Goal: Information Seeking & Learning: Understand process/instructions

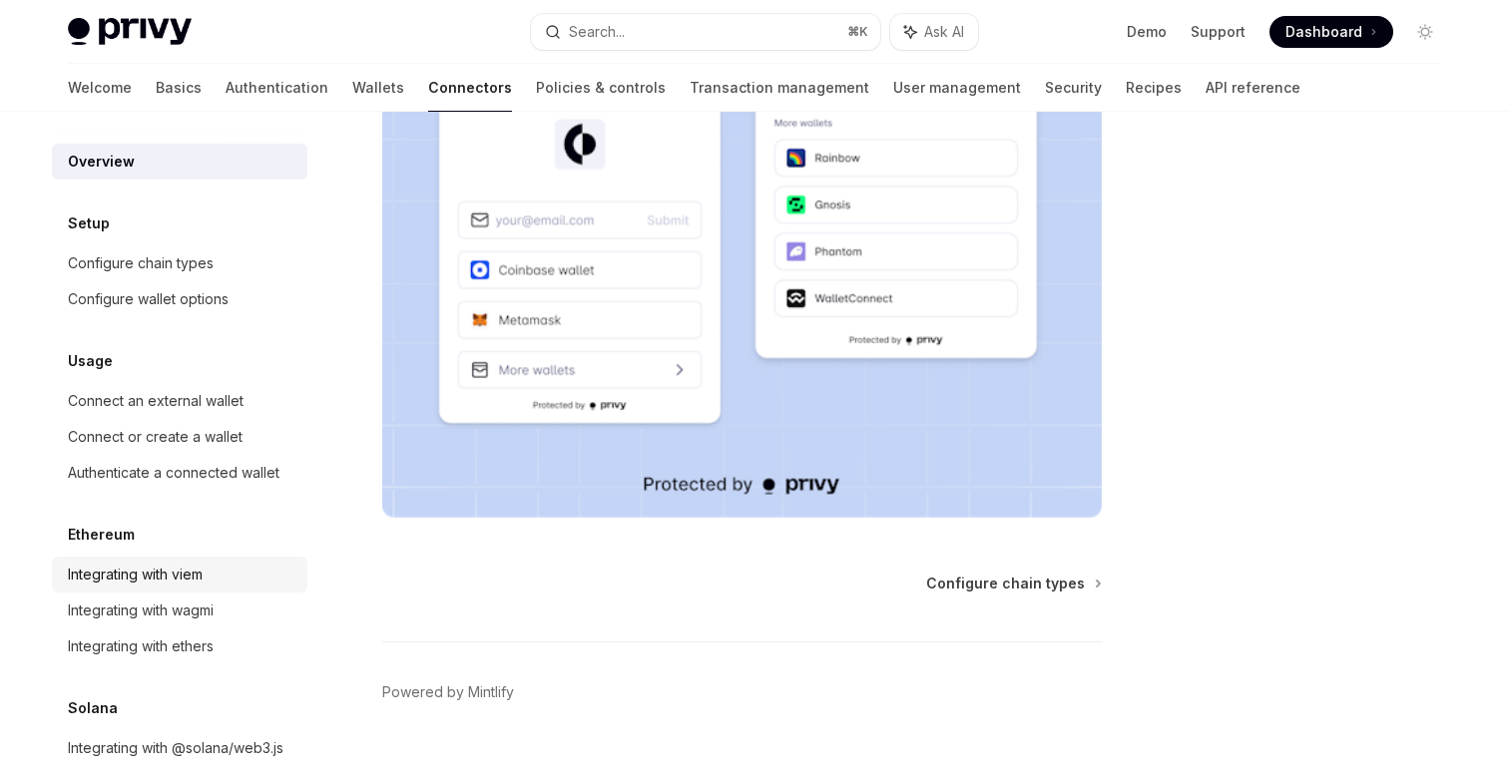
scroll to position [29, 0]
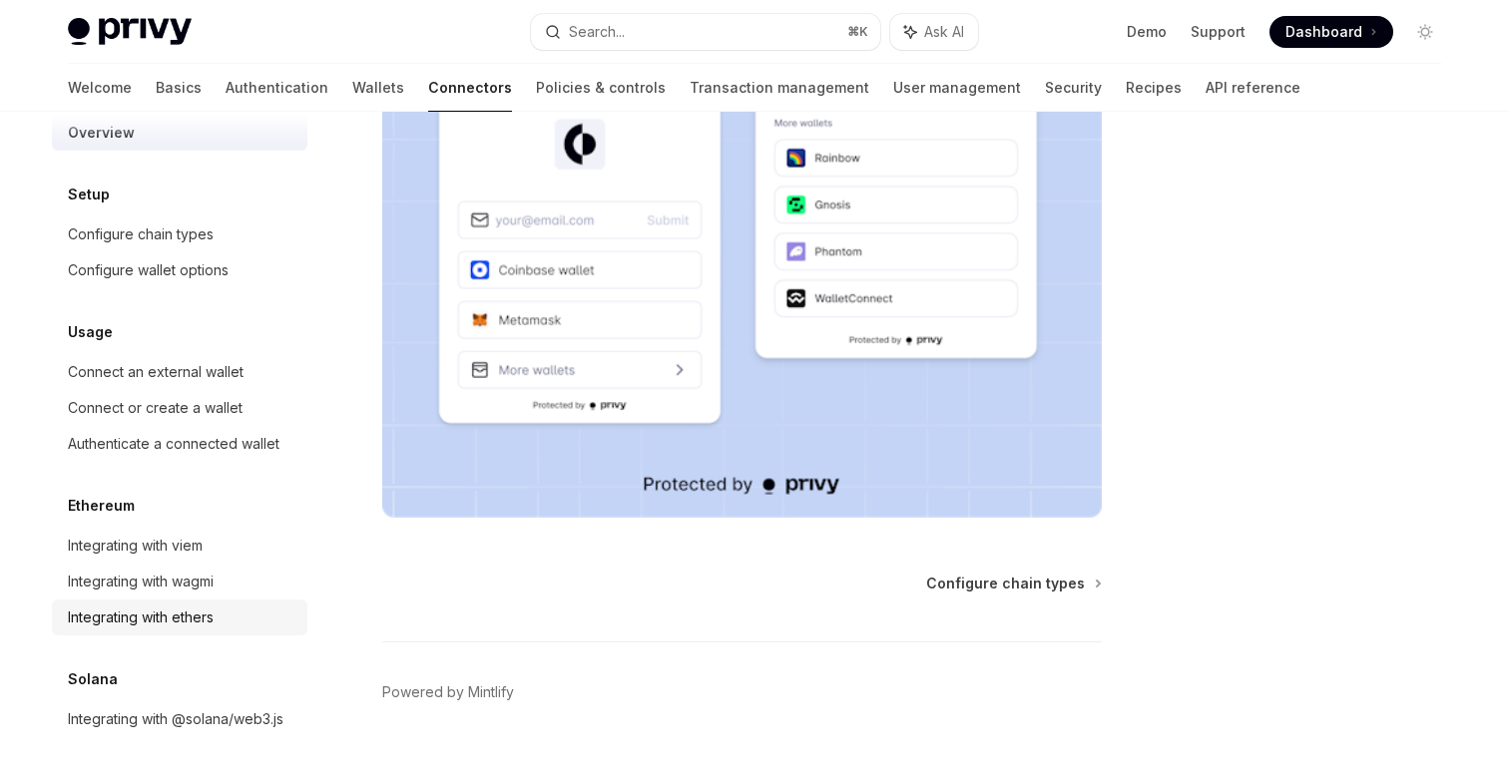
click at [207, 602] on link "Integrating with ethers" at bounding box center [180, 618] width 256 height 36
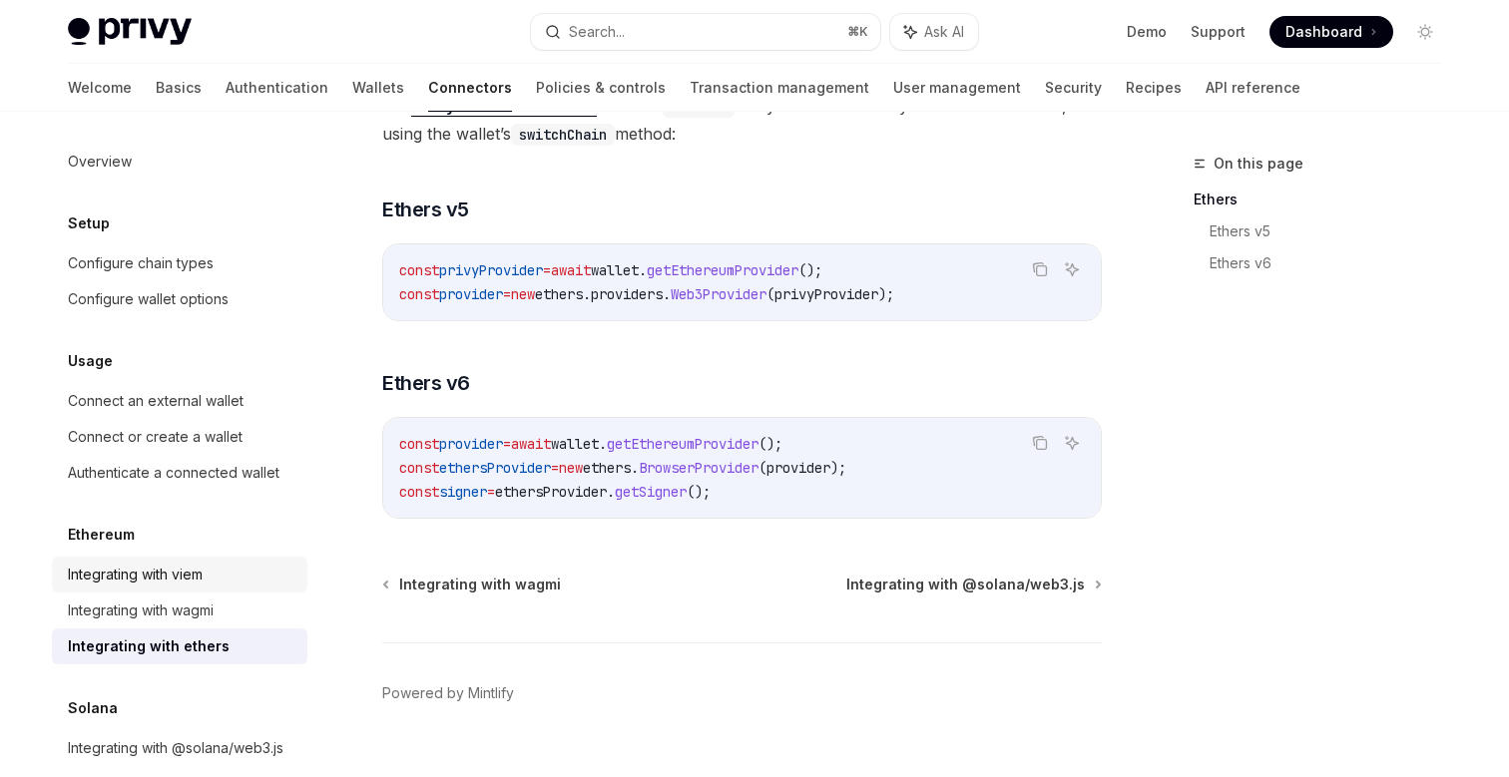
click at [140, 581] on div "Integrating with viem" at bounding box center [135, 575] width 135 height 24
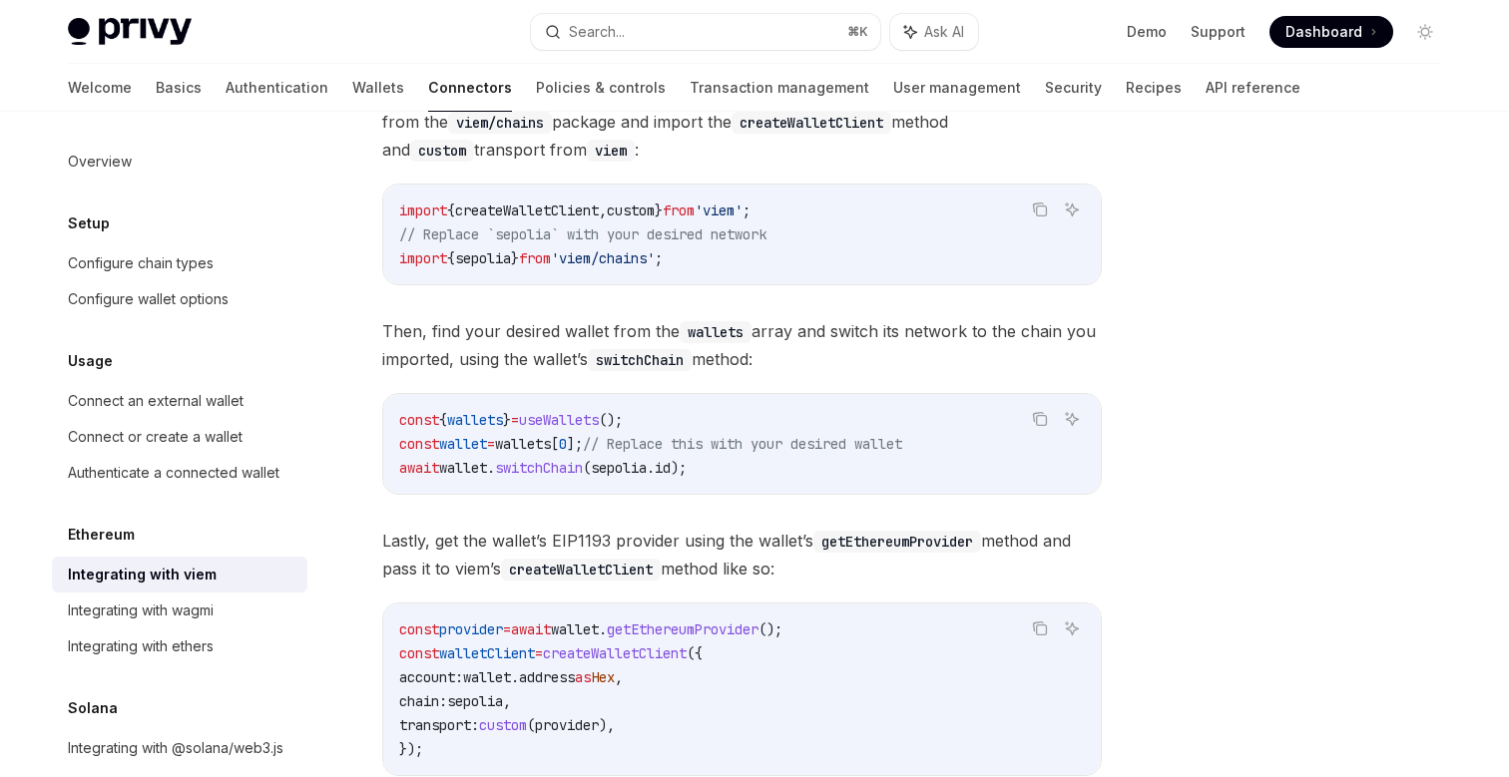
scroll to position [239, 0]
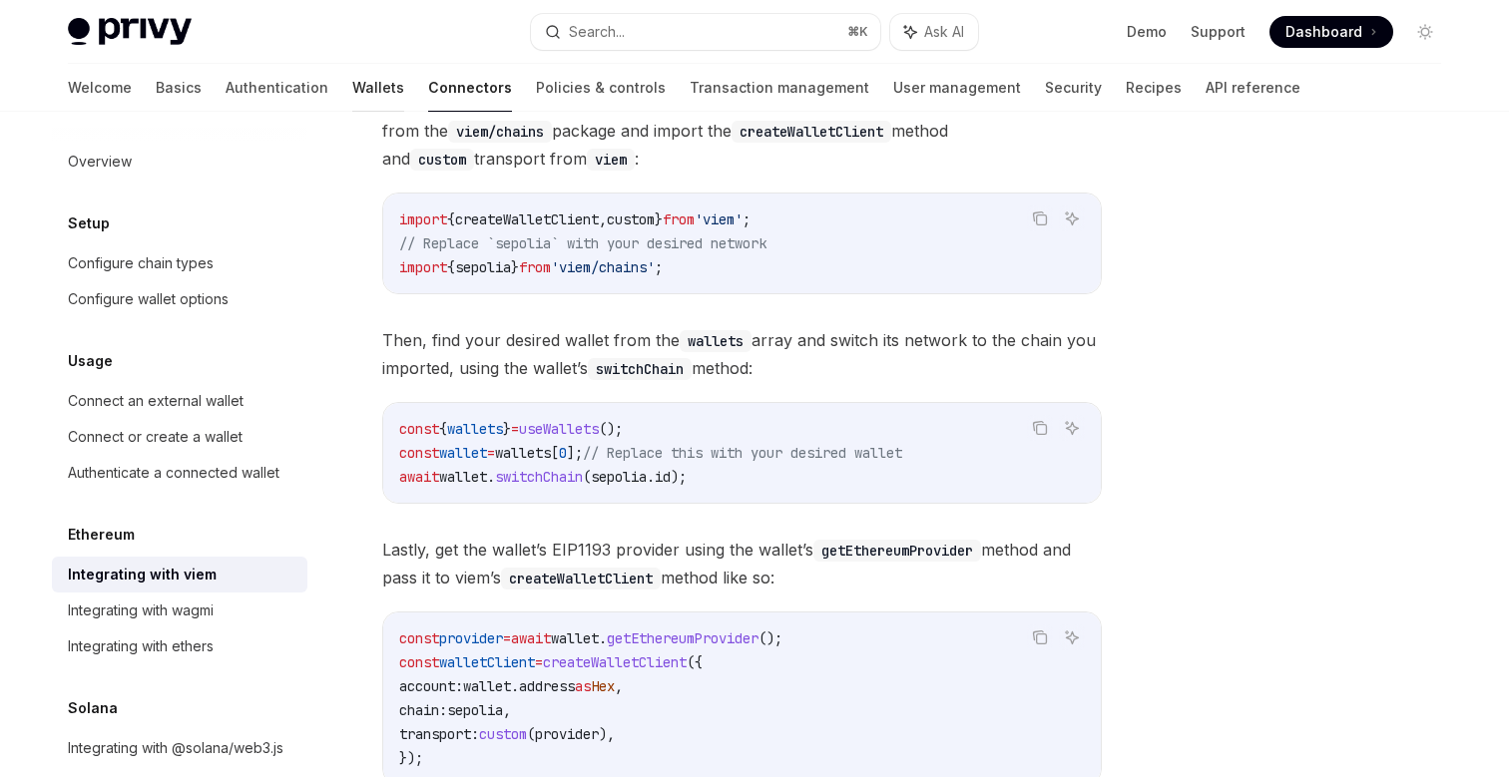
click at [352, 88] on link "Wallets" at bounding box center [378, 88] width 52 height 48
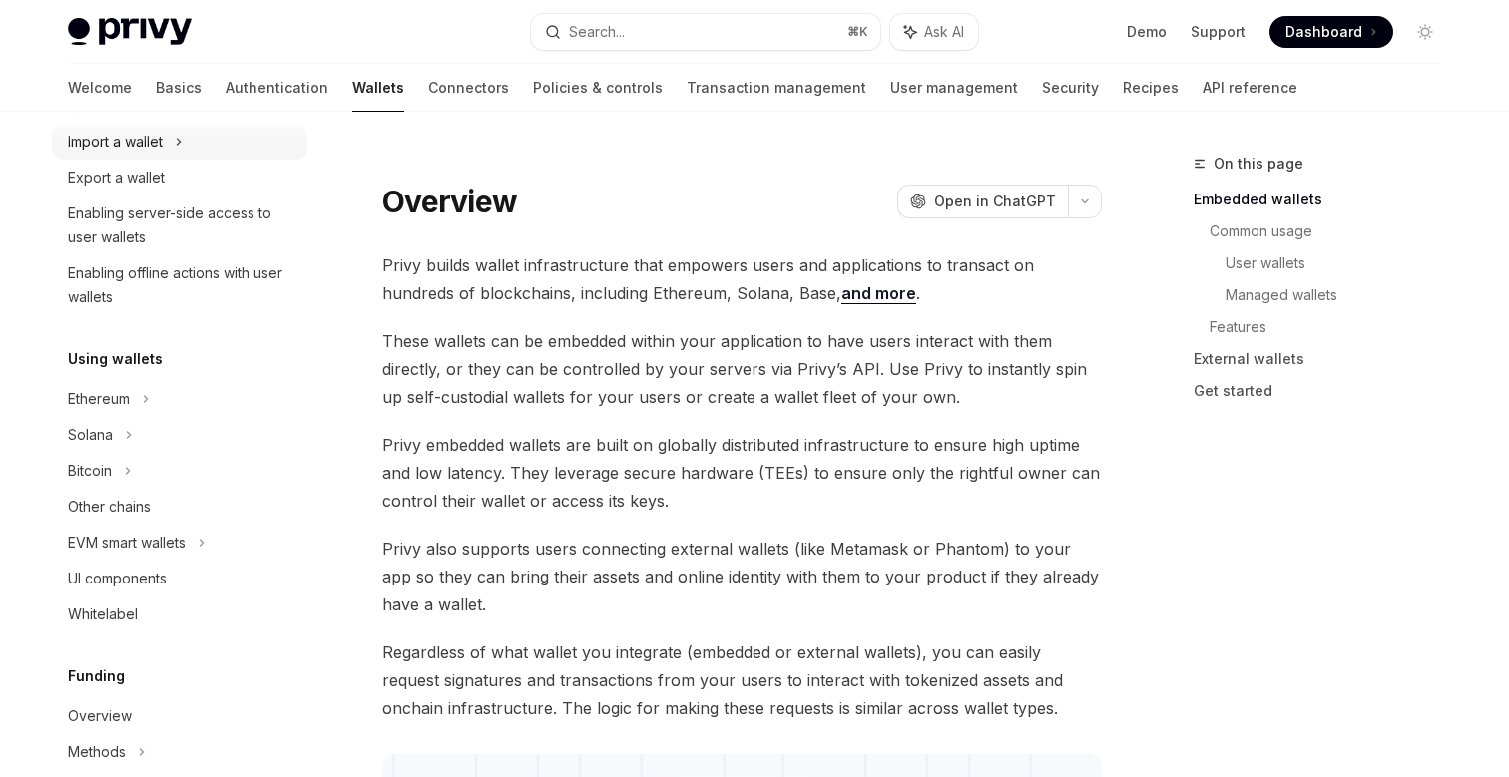
scroll to position [277, 0]
click at [157, 80] on icon at bounding box center [161, 68] width 8 height 24
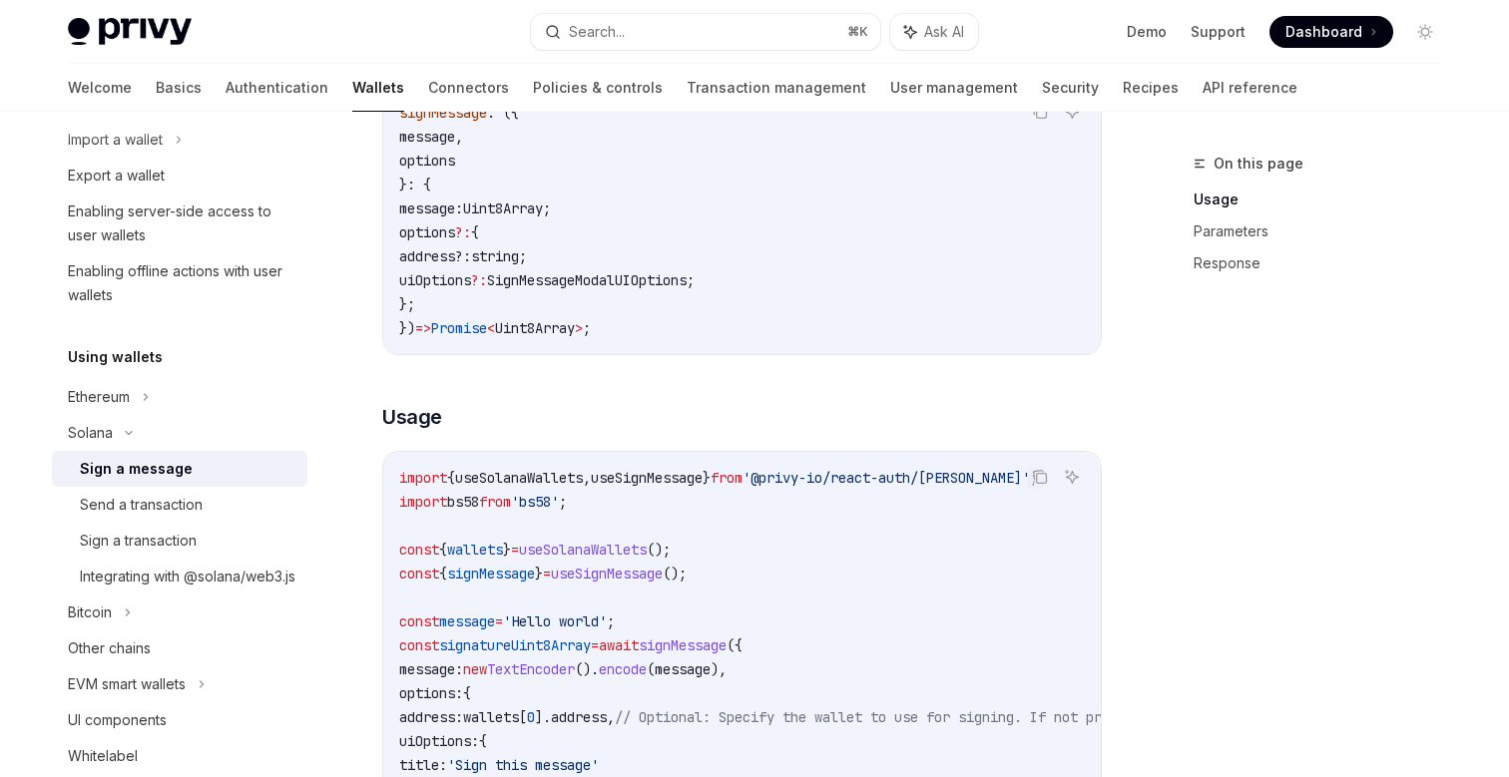
scroll to position [443, 0]
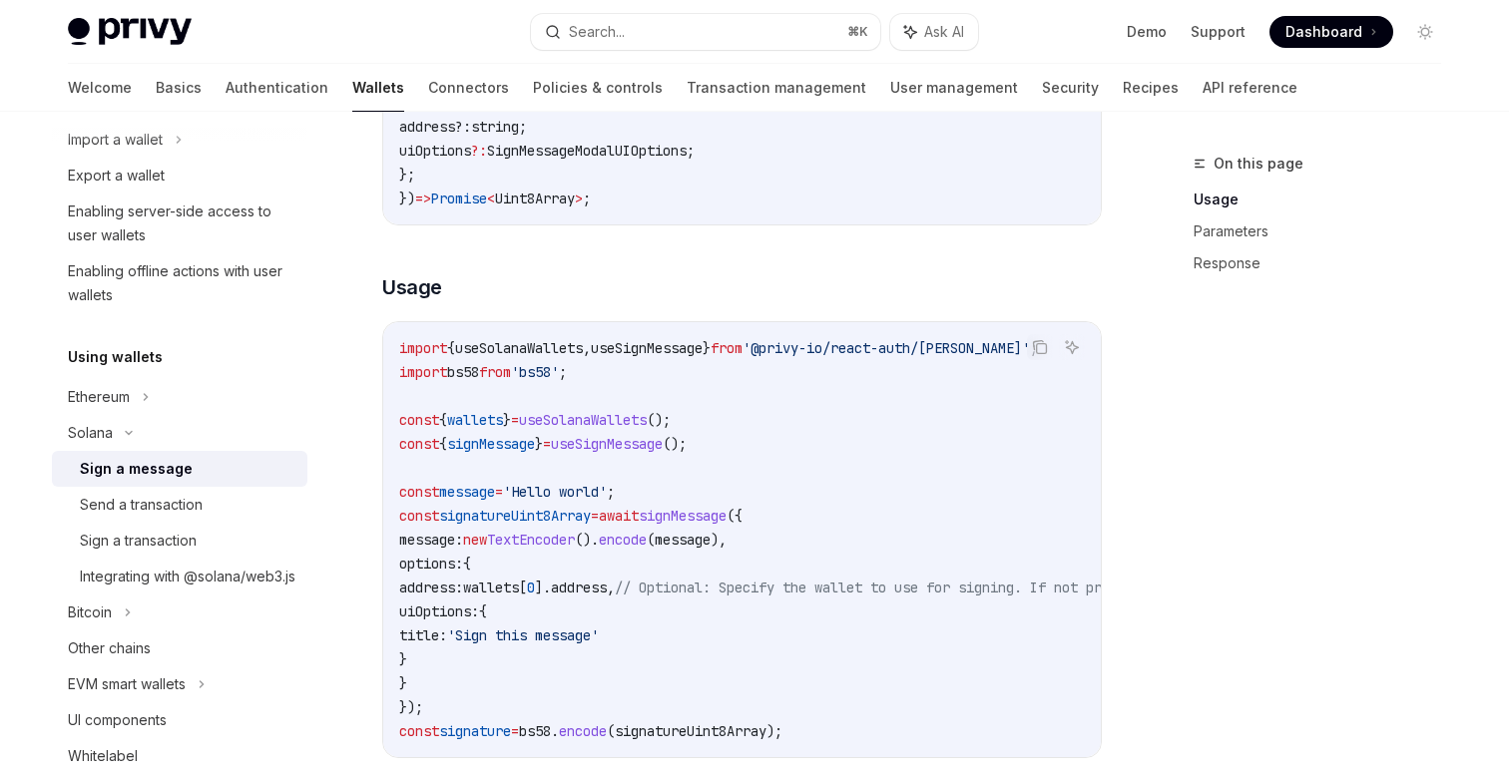
click at [609, 417] on span "useSolanaWallets" at bounding box center [583, 420] width 128 height 18
click at [466, 425] on span "wallets" at bounding box center [475, 420] width 56 height 18
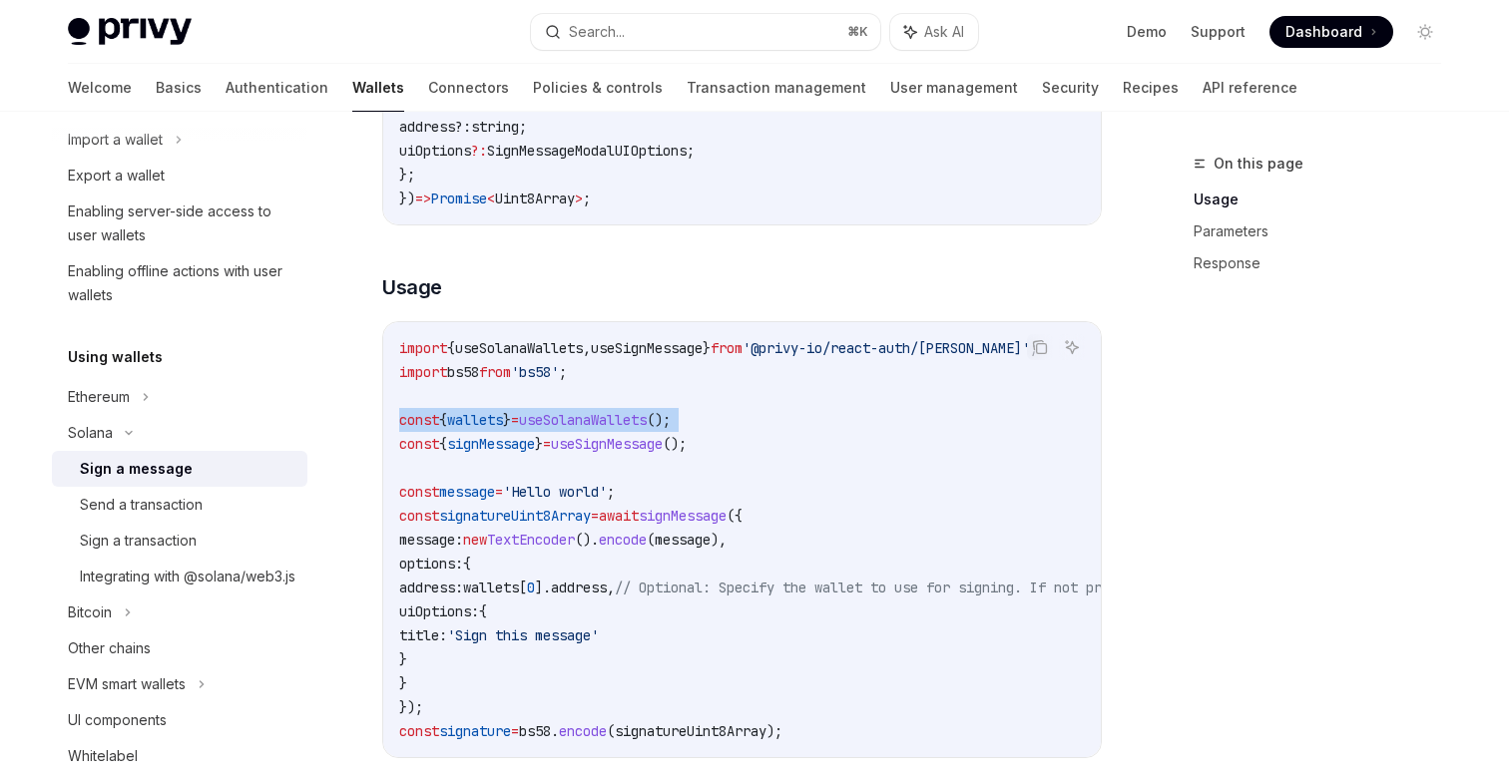
click at [466, 425] on span "wallets" at bounding box center [475, 420] width 56 height 18
click at [465, 421] on span "wallets" at bounding box center [475, 420] width 56 height 18
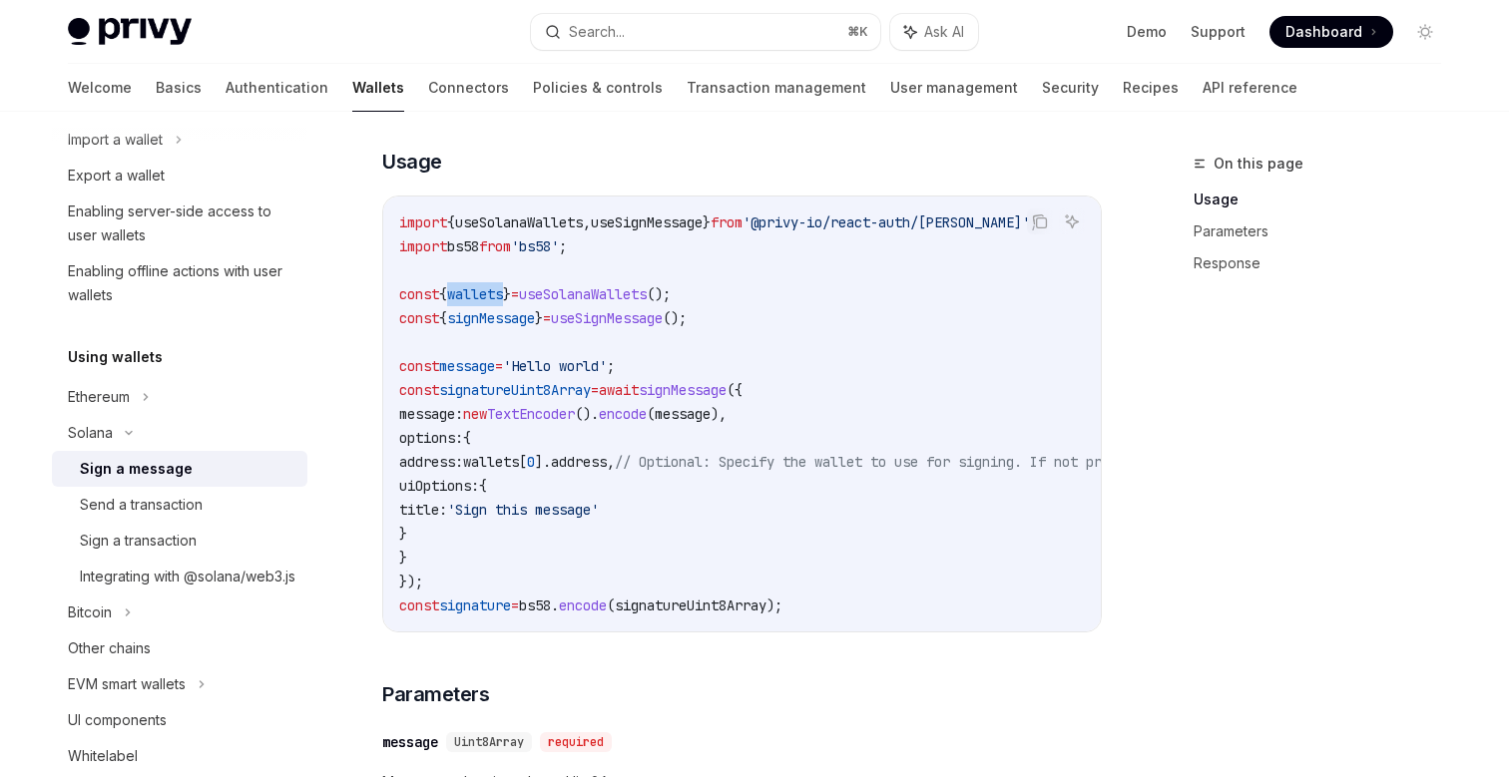
scroll to position [600, 0]
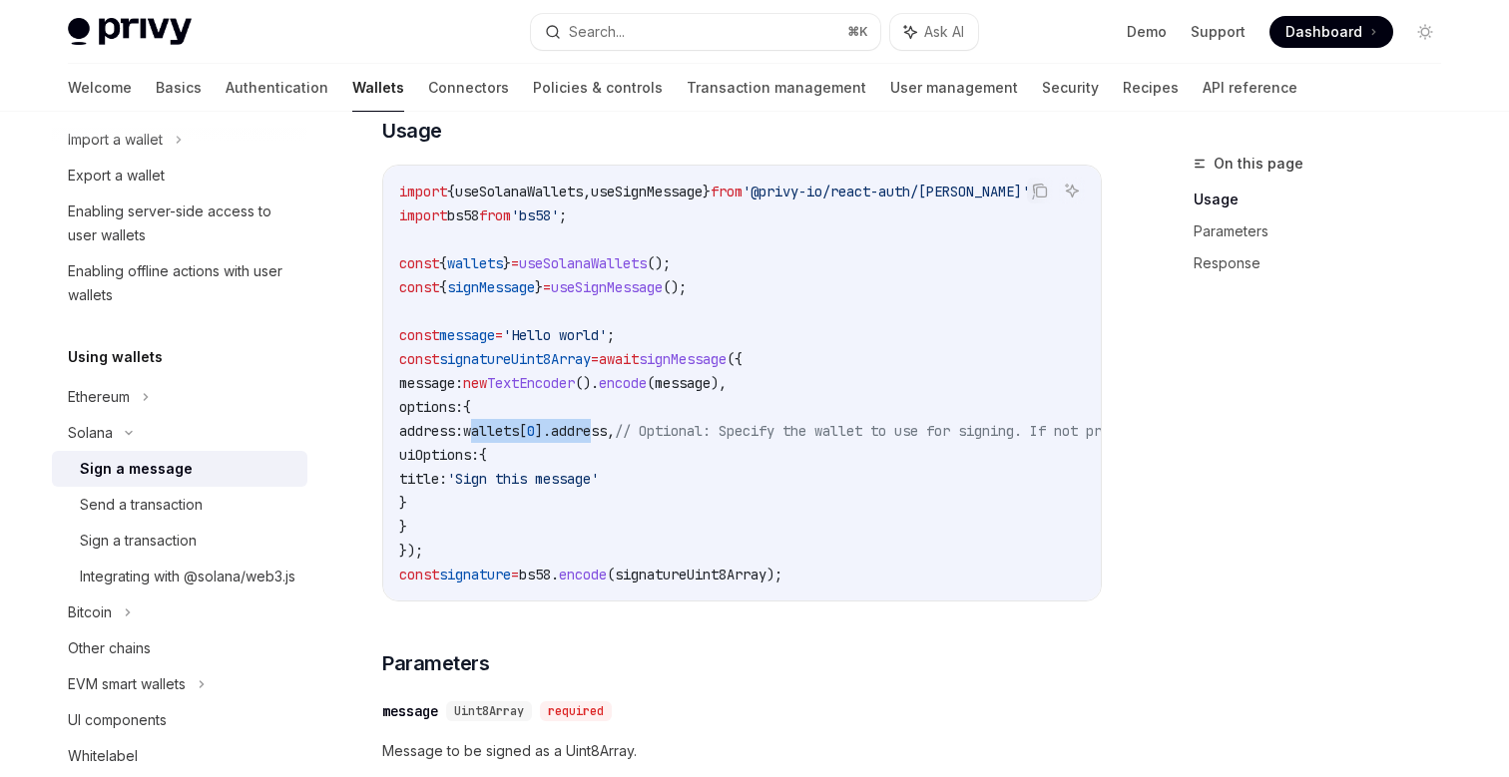
drag, startPoint x: 506, startPoint y: 431, endPoint x: 644, endPoint y: 431, distance: 137.7
click at [644, 431] on span "address: wallets [ 0 ]. address , // Optional: Specify the wallet to use for si…" at bounding box center [902, 431] width 1006 height 18
click at [630, 291] on span "useSignMessage" at bounding box center [607, 287] width 112 height 18
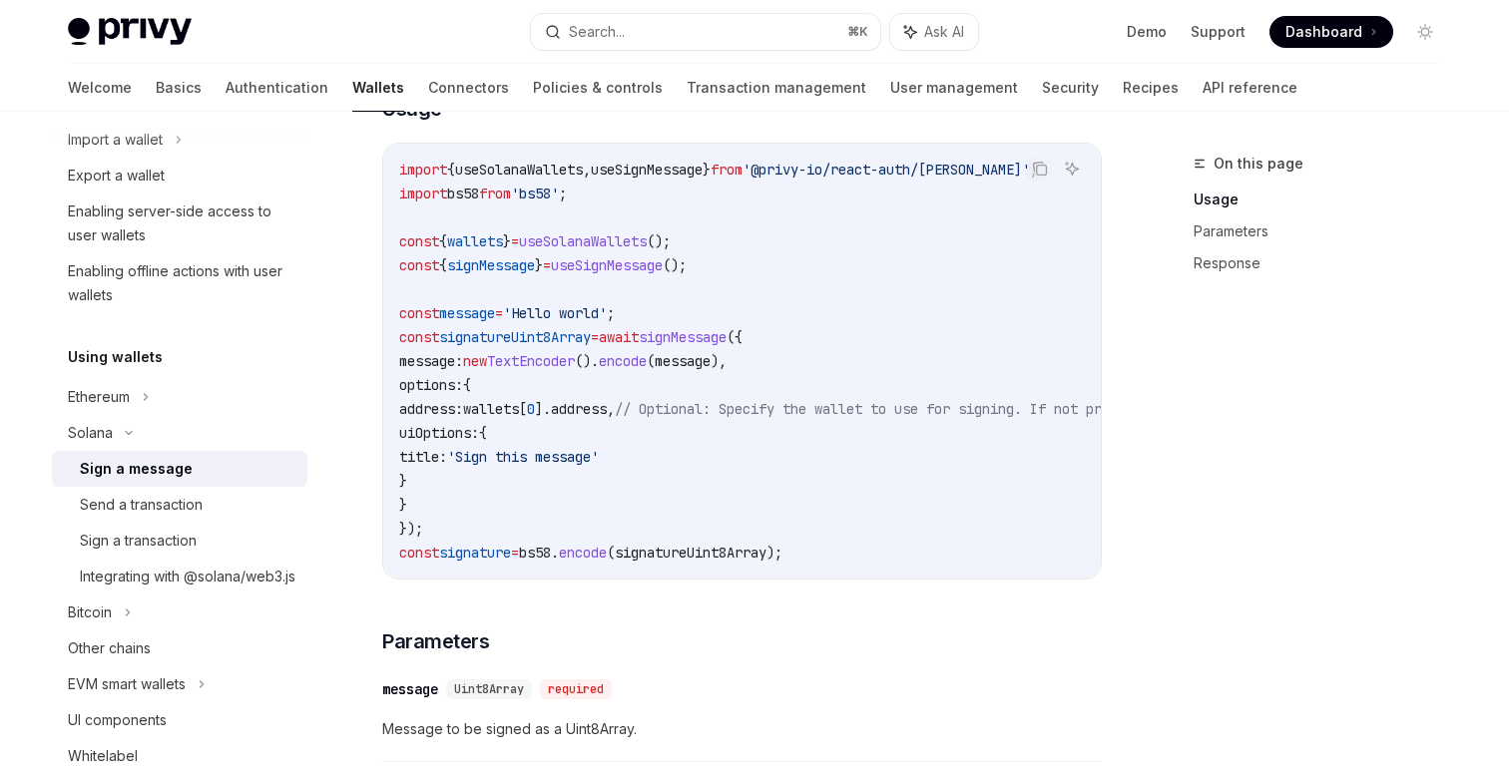
scroll to position [618, 0]
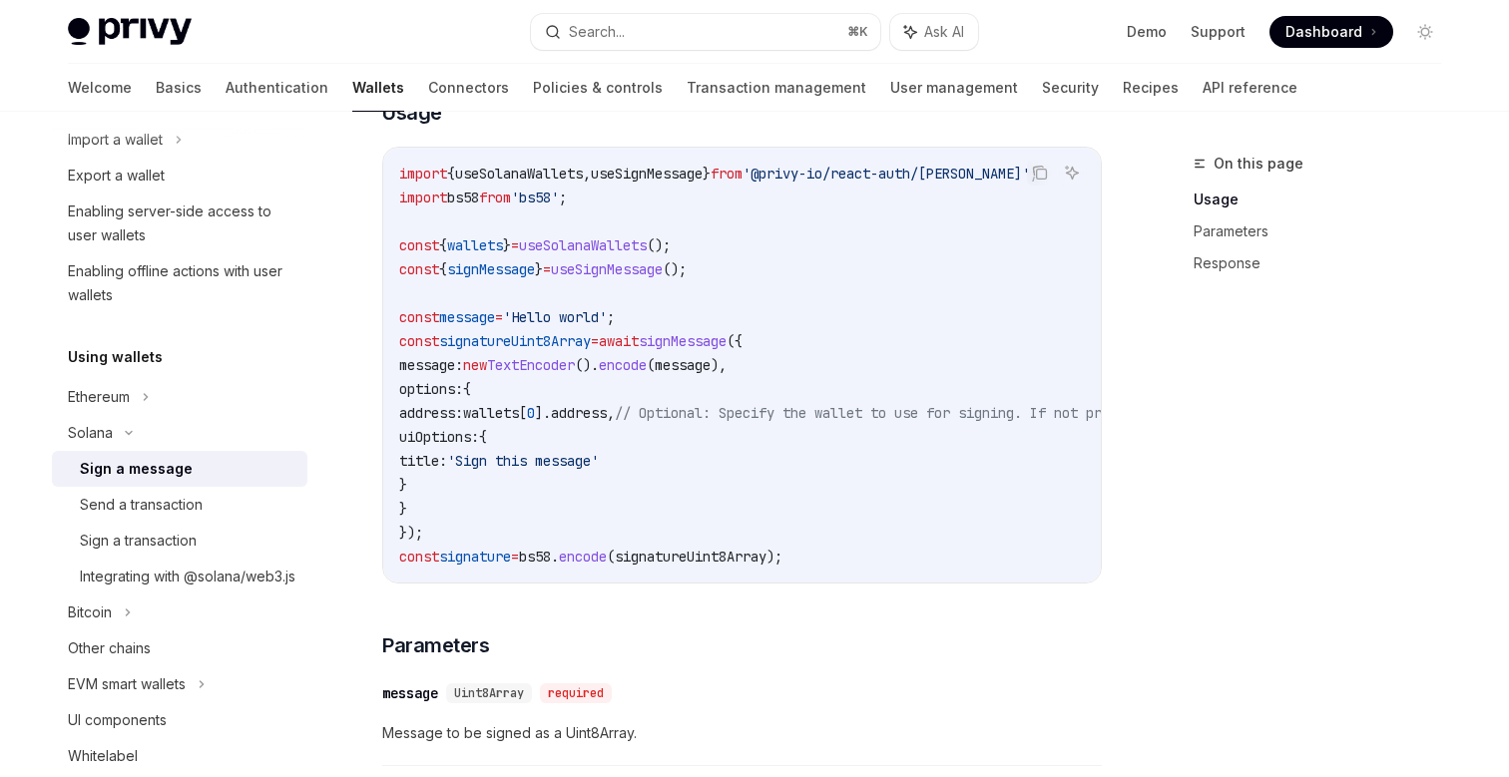
click at [806, 172] on span "'@privy-io/react-auth/[PERSON_NAME]'" at bounding box center [886, 174] width 287 height 18
drag, startPoint x: 641, startPoint y: 176, endPoint x: 1024, endPoint y: 175, distance: 383.3
click at [1024, 175] on span "import { useSolanaWallets , useSignMessage } from '@privy-io/react-auth/solana'…" at bounding box center [718, 174] width 639 height 18
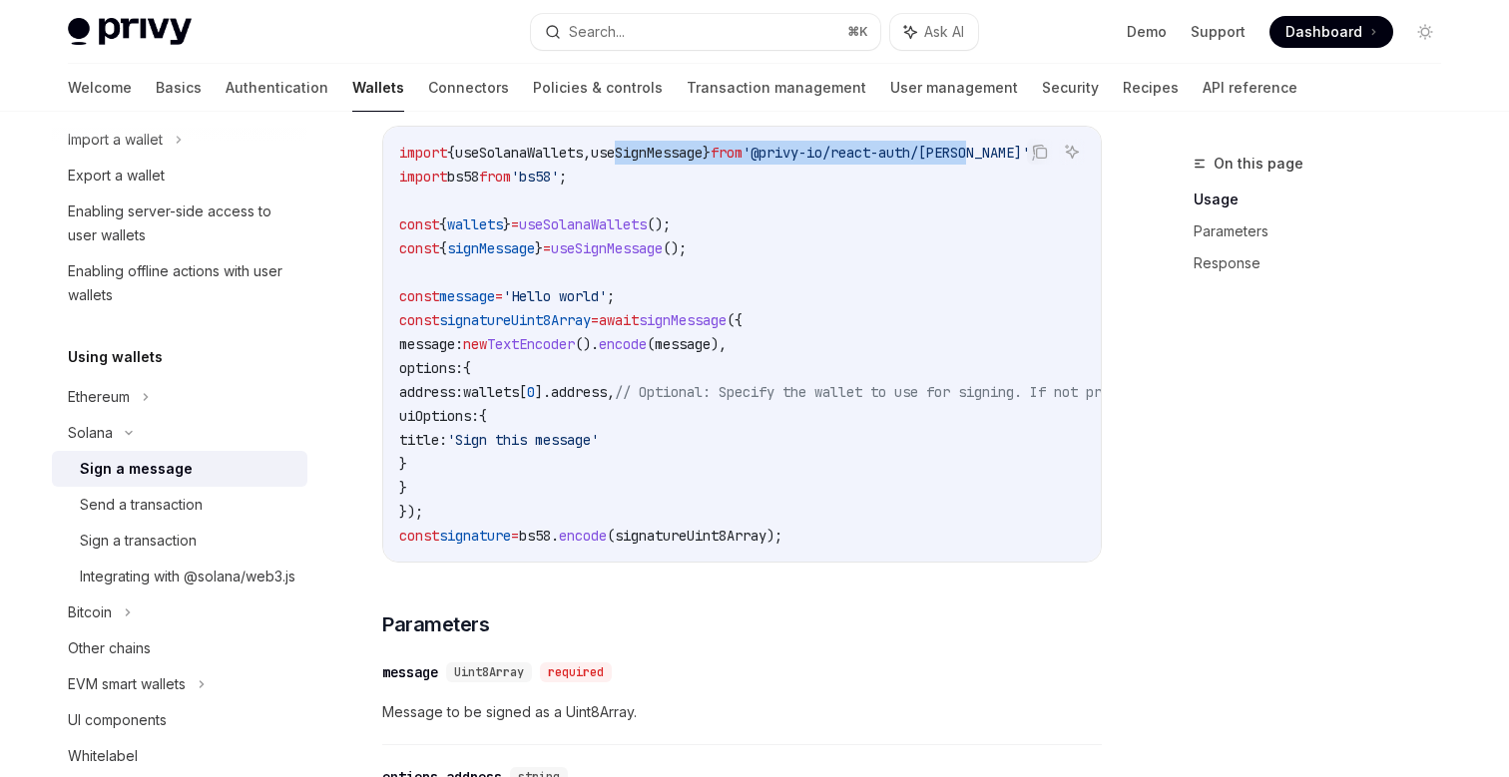
scroll to position [637, 0]
click at [174, 502] on div "Send a transaction" at bounding box center [141, 505] width 123 height 24
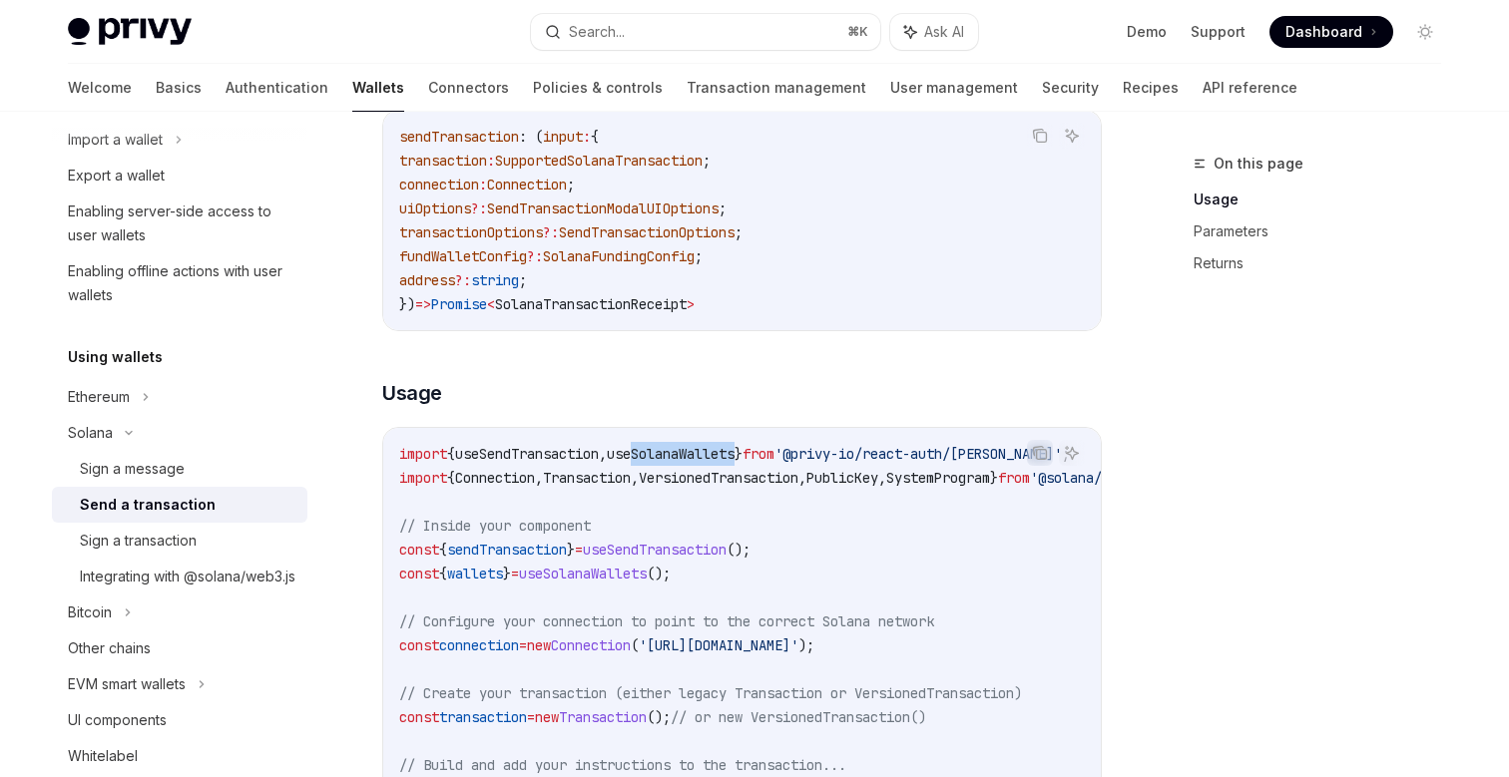
drag, startPoint x: 657, startPoint y: 449, endPoint x: 770, endPoint y: 453, distance: 112.9
click at [770, 453] on span "import { useSendTransaction , useSolanaWallets } from '@privy-io/react-auth/sol…" at bounding box center [734, 454] width 671 height 18
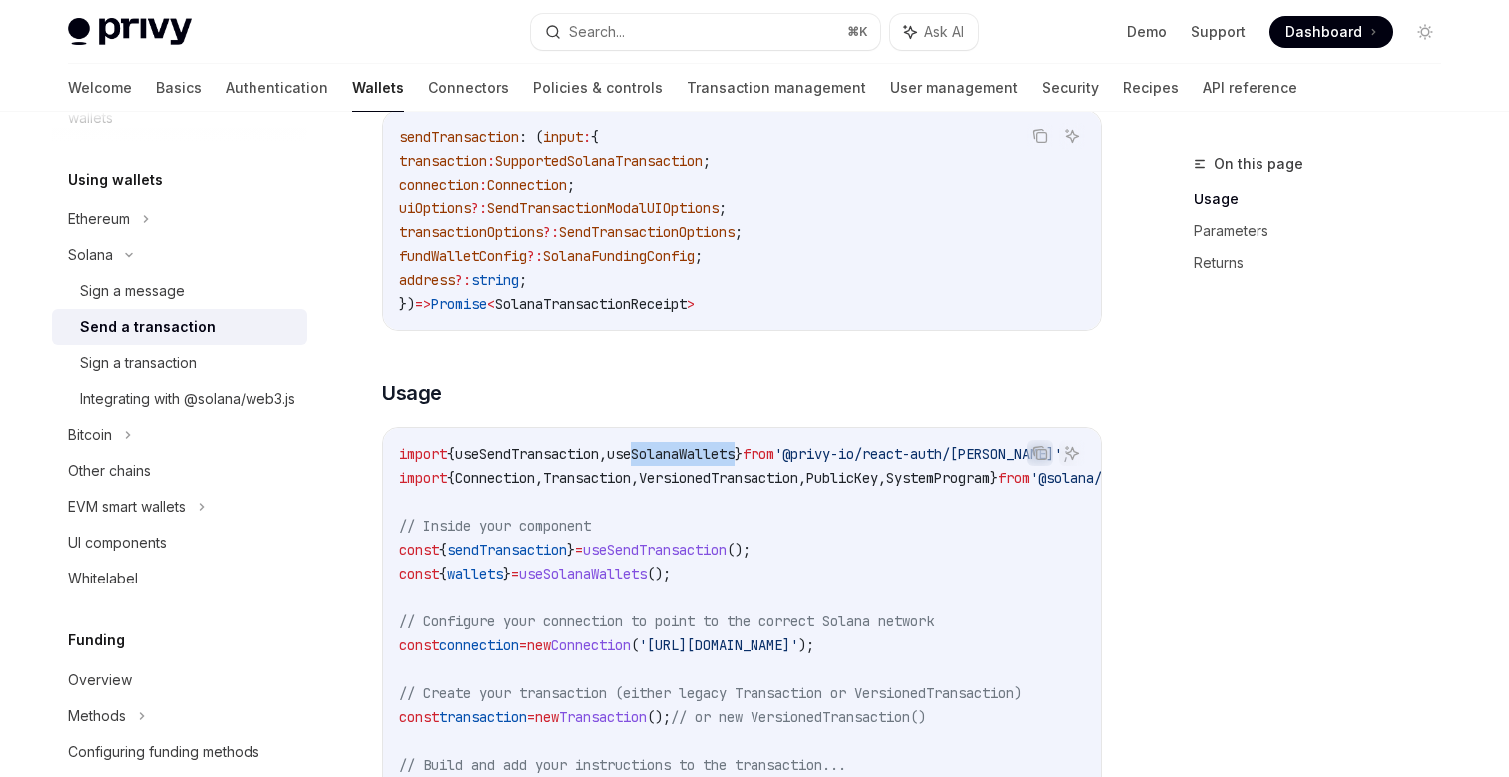
scroll to position [469, 0]
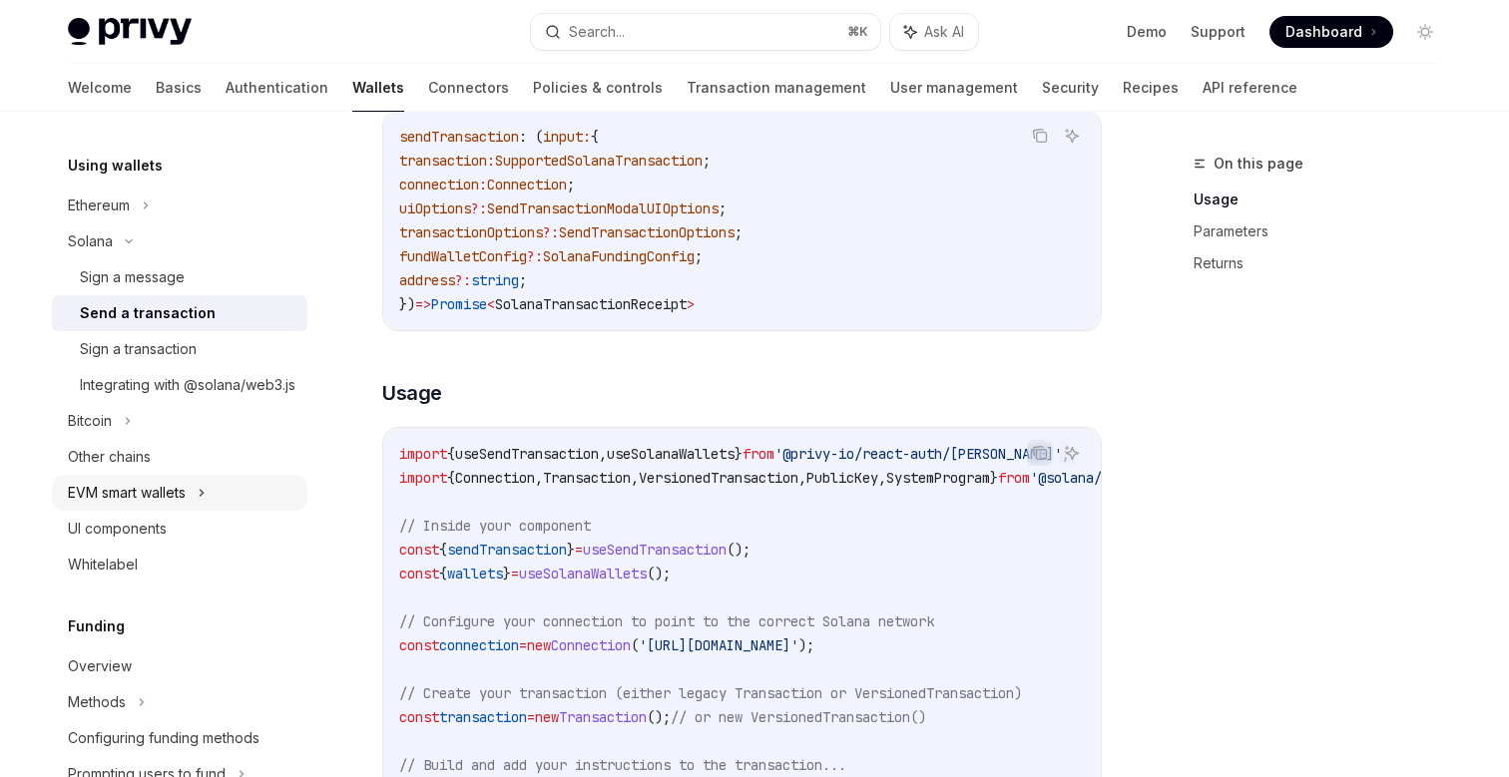
click at [135, 505] on div "EVM smart wallets" at bounding box center [127, 493] width 118 height 24
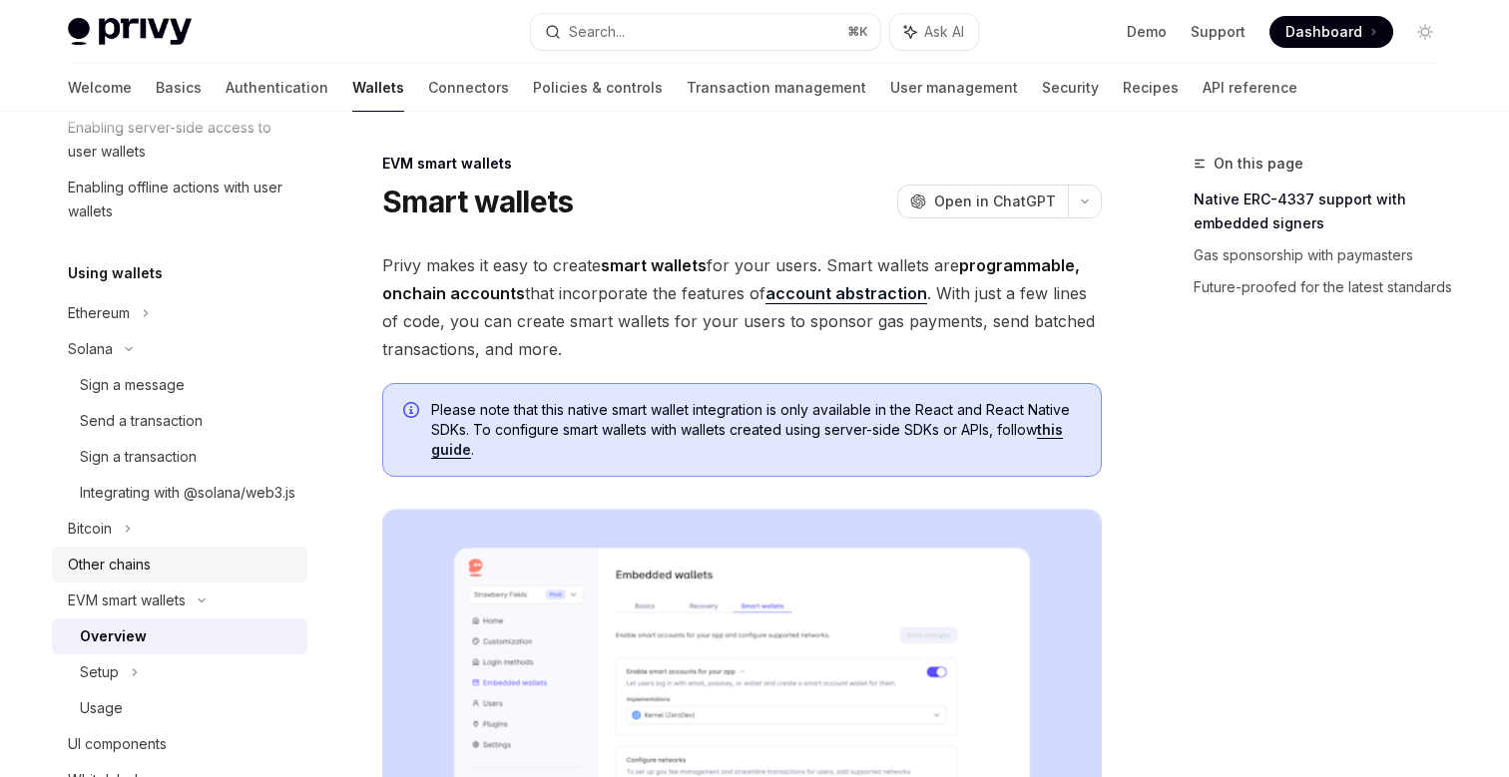
scroll to position [336, 0]
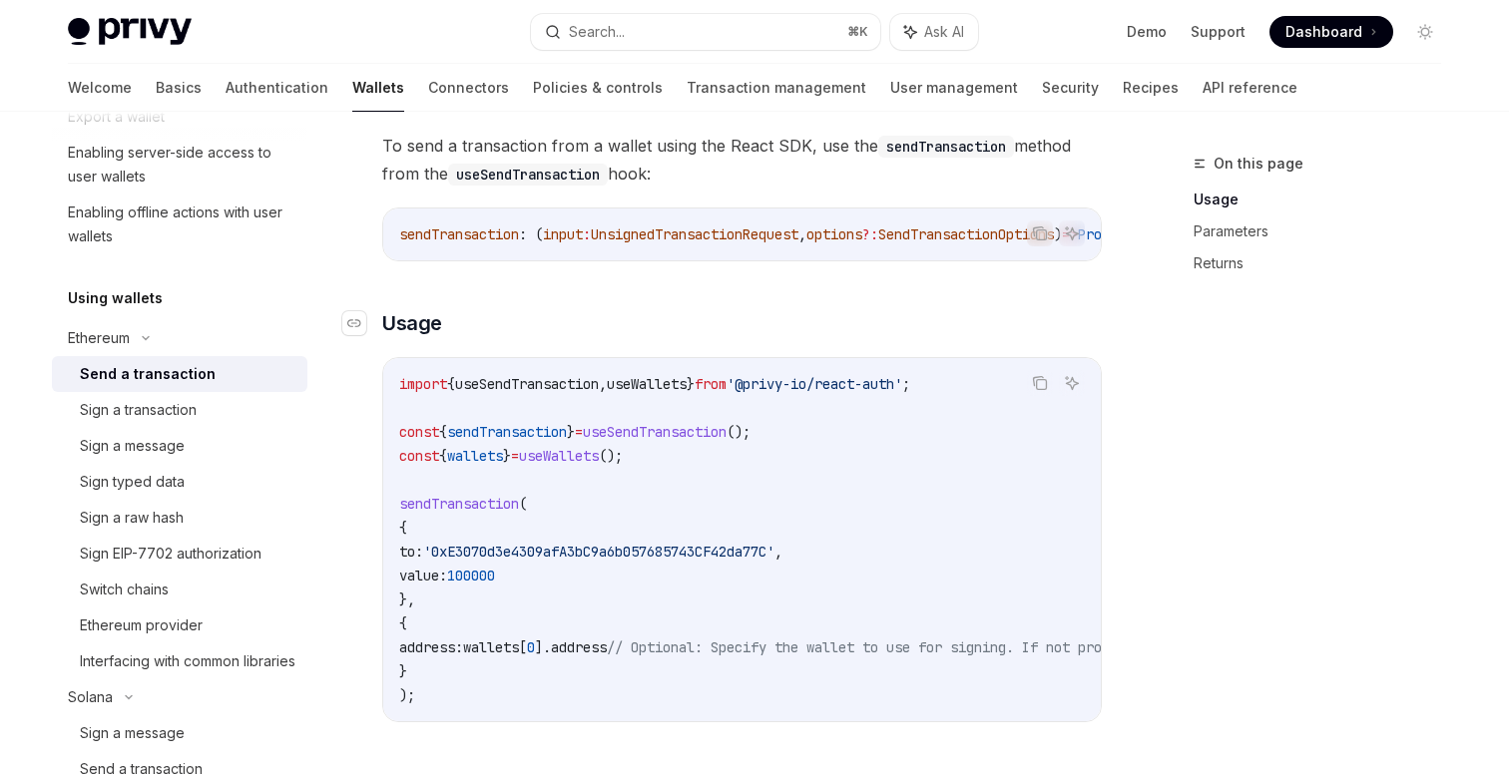
scroll to position [217, 0]
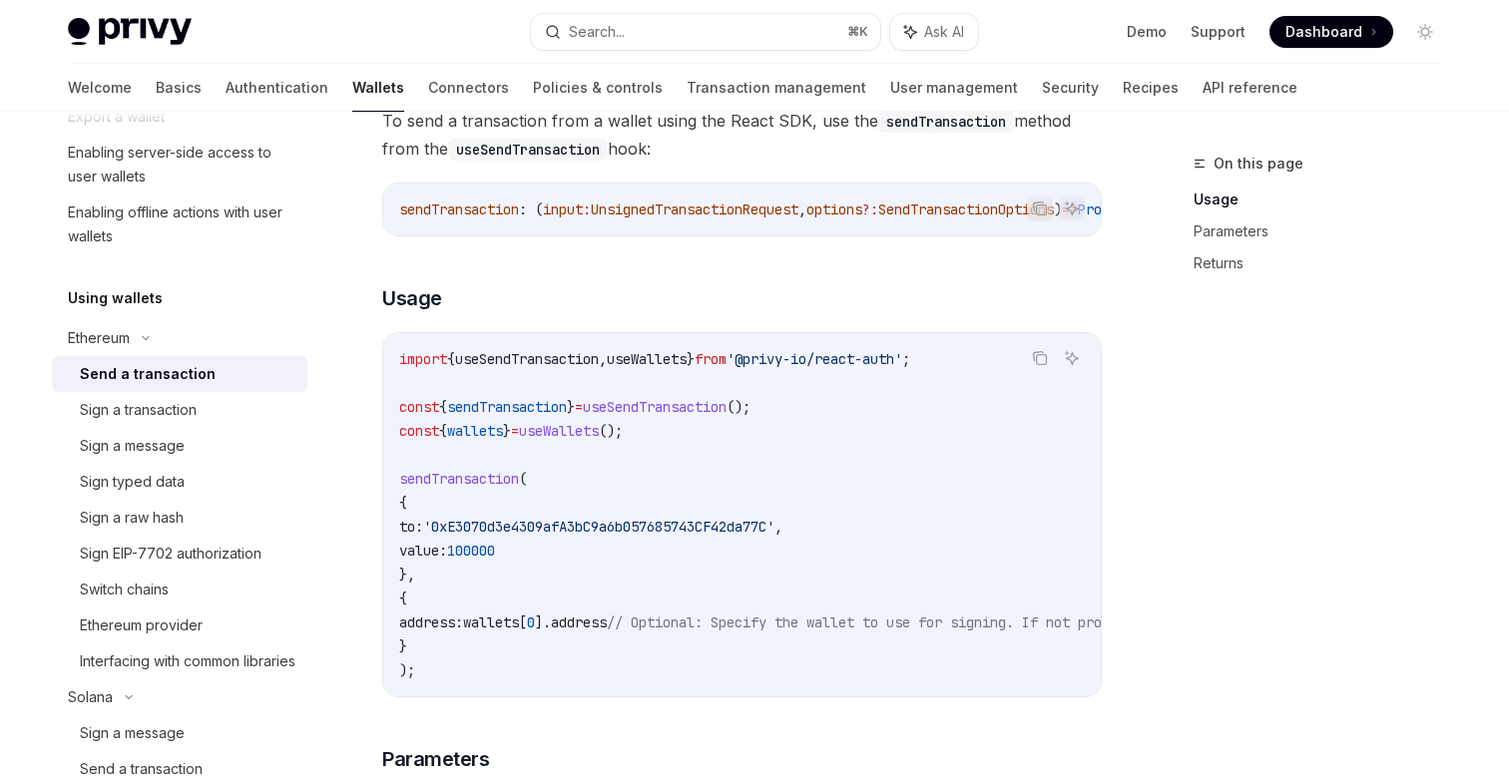
click at [528, 368] on span "useSendTransaction" at bounding box center [527, 359] width 144 height 18
click at [190, 412] on div "Sign a transaction" at bounding box center [138, 410] width 117 height 24
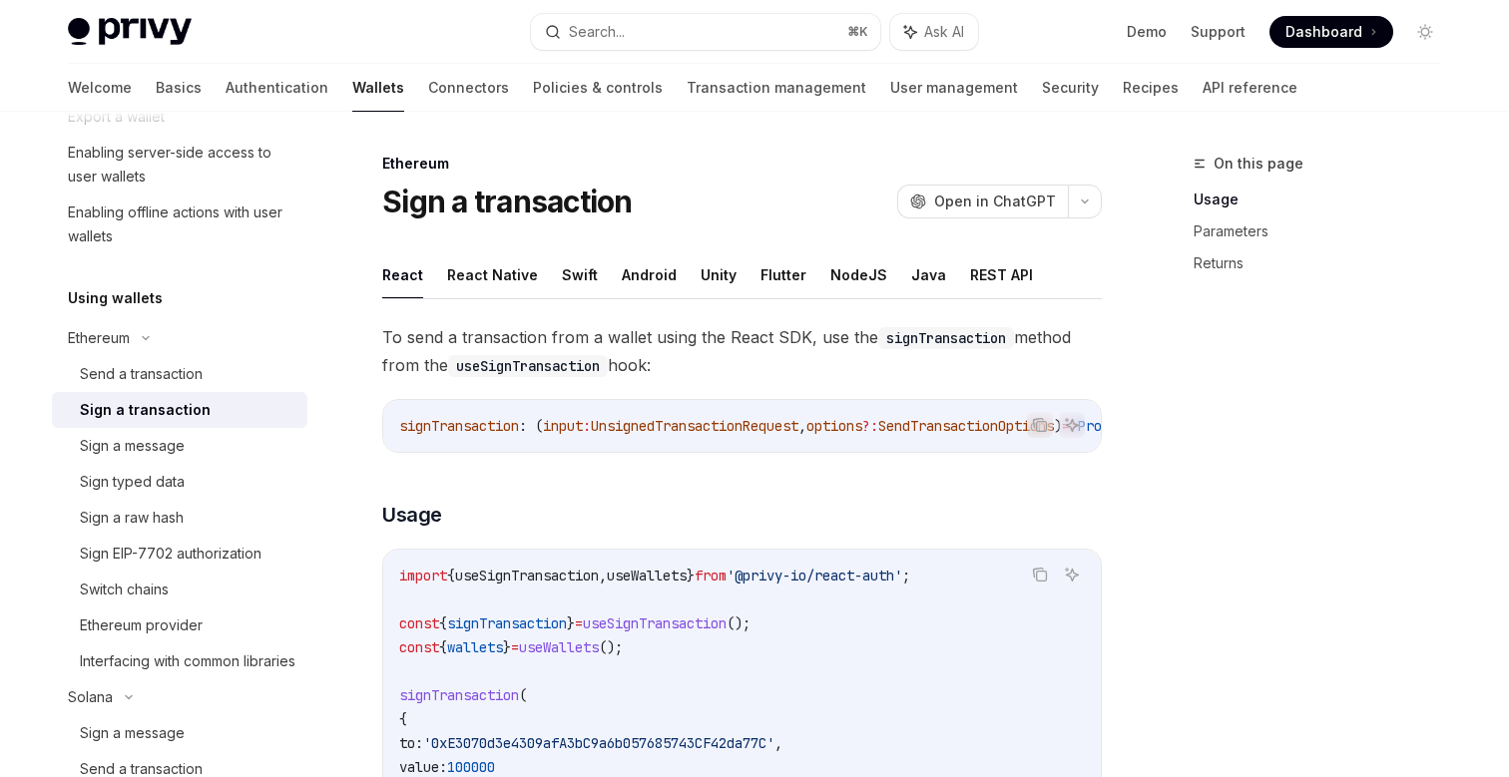
scroll to position [26, 0]
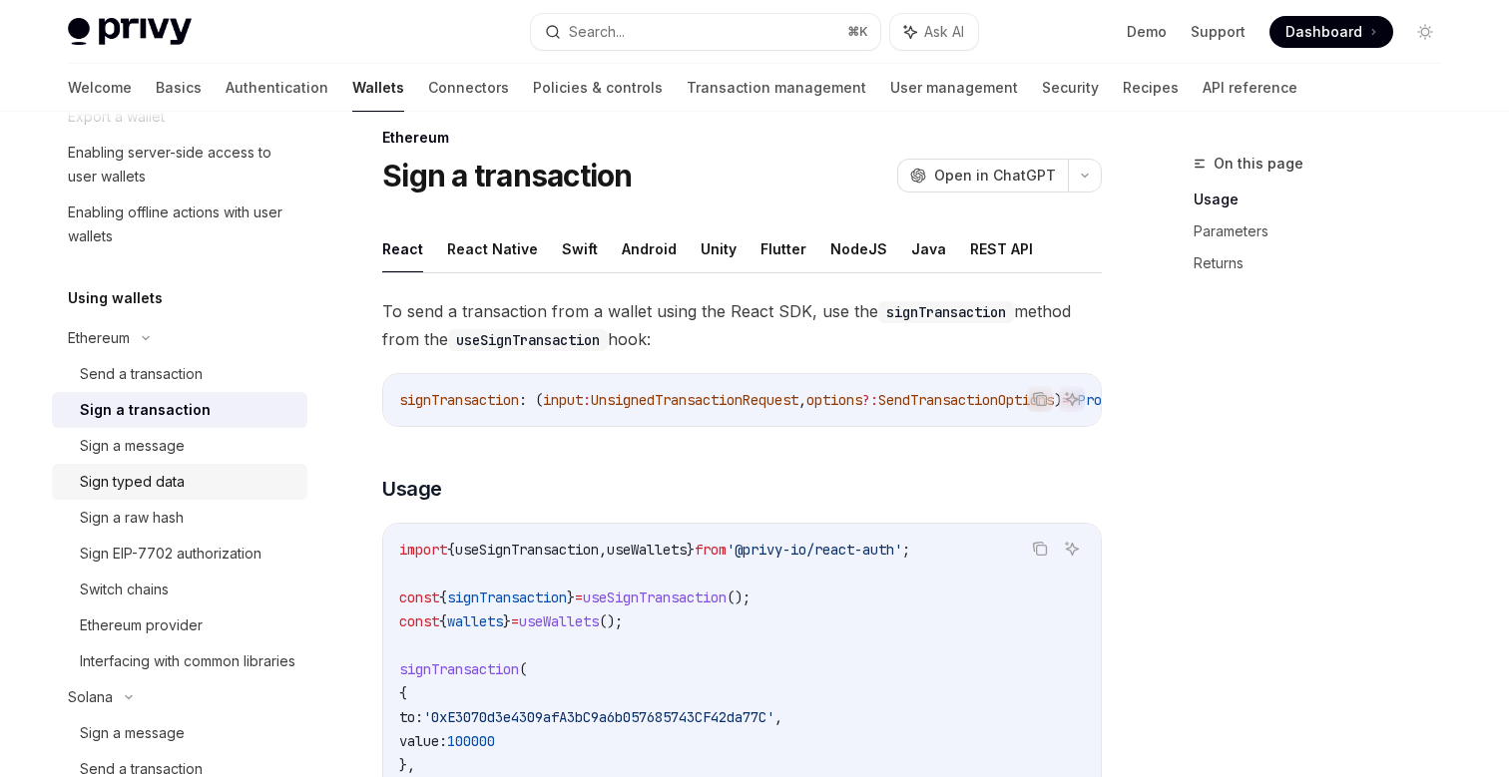
click at [173, 477] on div "Sign typed data" at bounding box center [132, 482] width 105 height 24
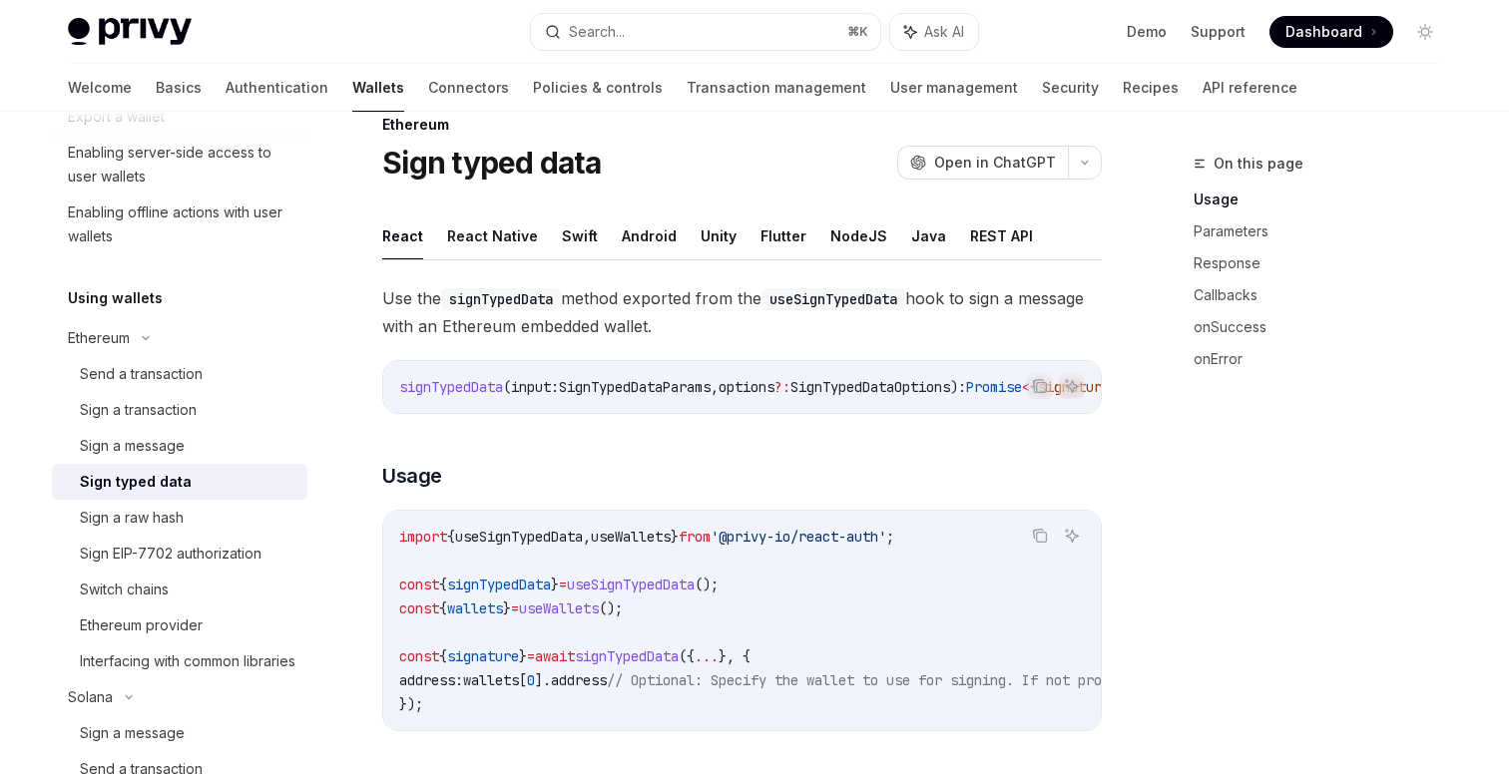
scroll to position [42, 0]
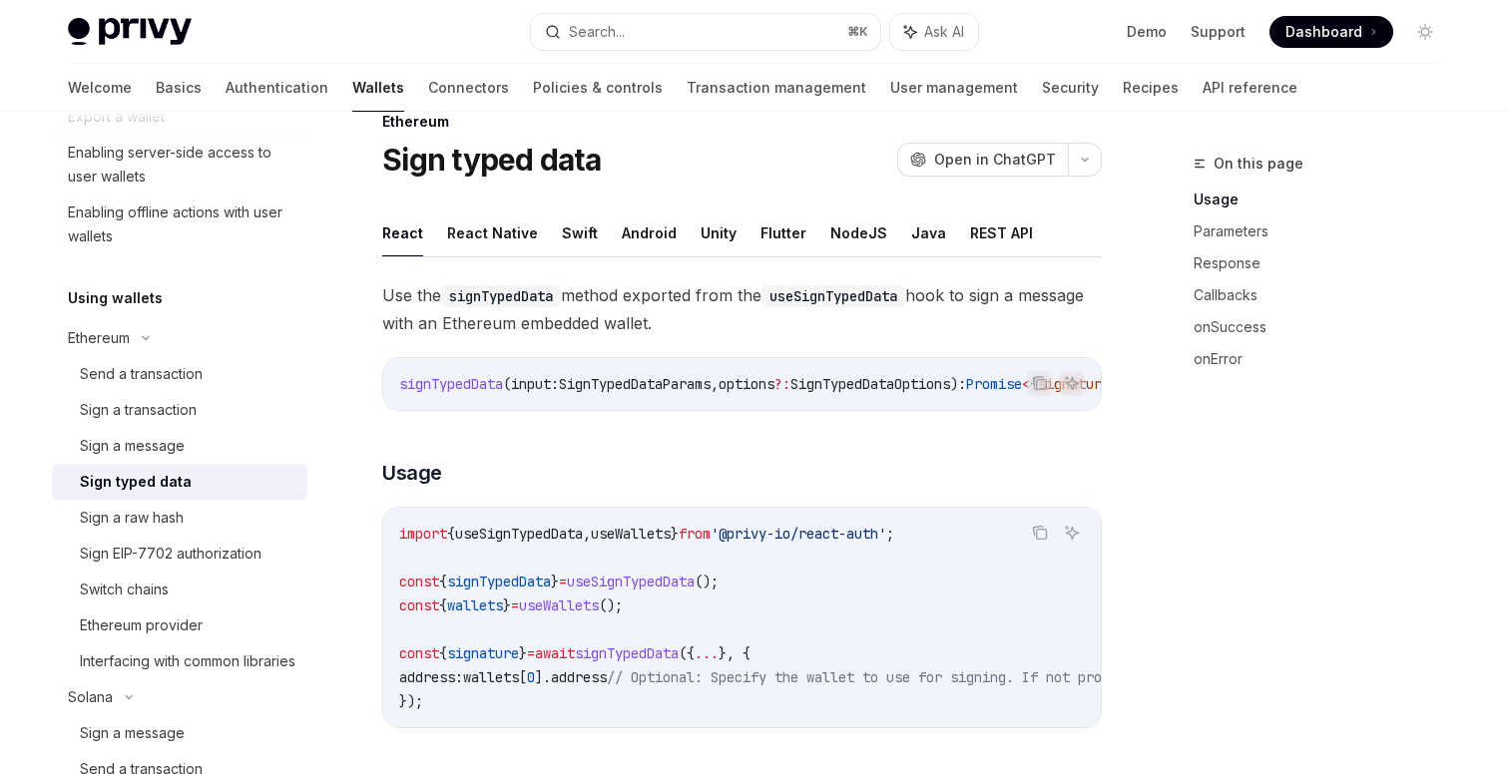
click at [547, 543] on span "useSignTypedData" at bounding box center [519, 534] width 128 height 18
click at [196, 456] on div "Sign a message" at bounding box center [188, 446] width 216 height 24
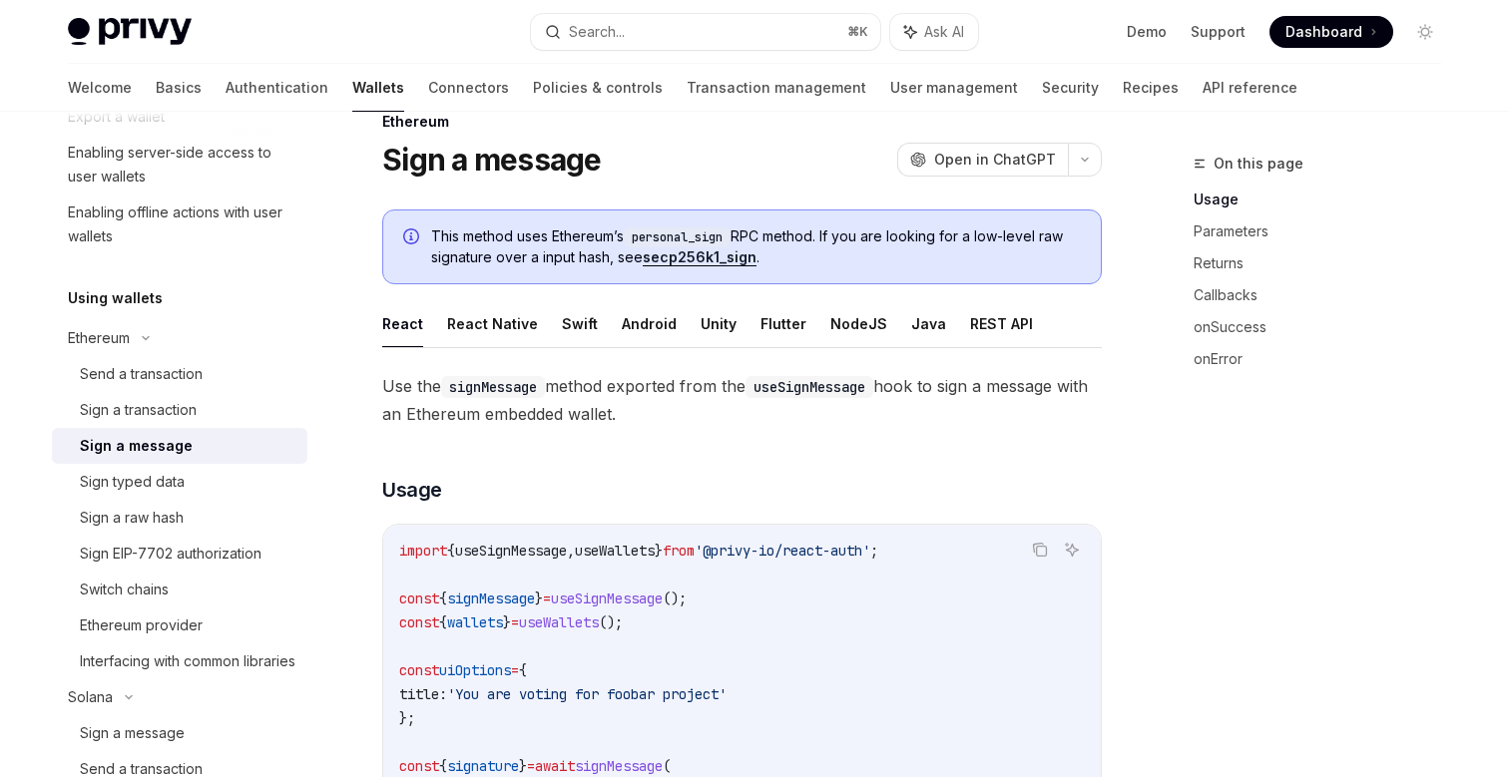
click at [530, 543] on span "useSignMessage" at bounding box center [511, 551] width 112 height 18
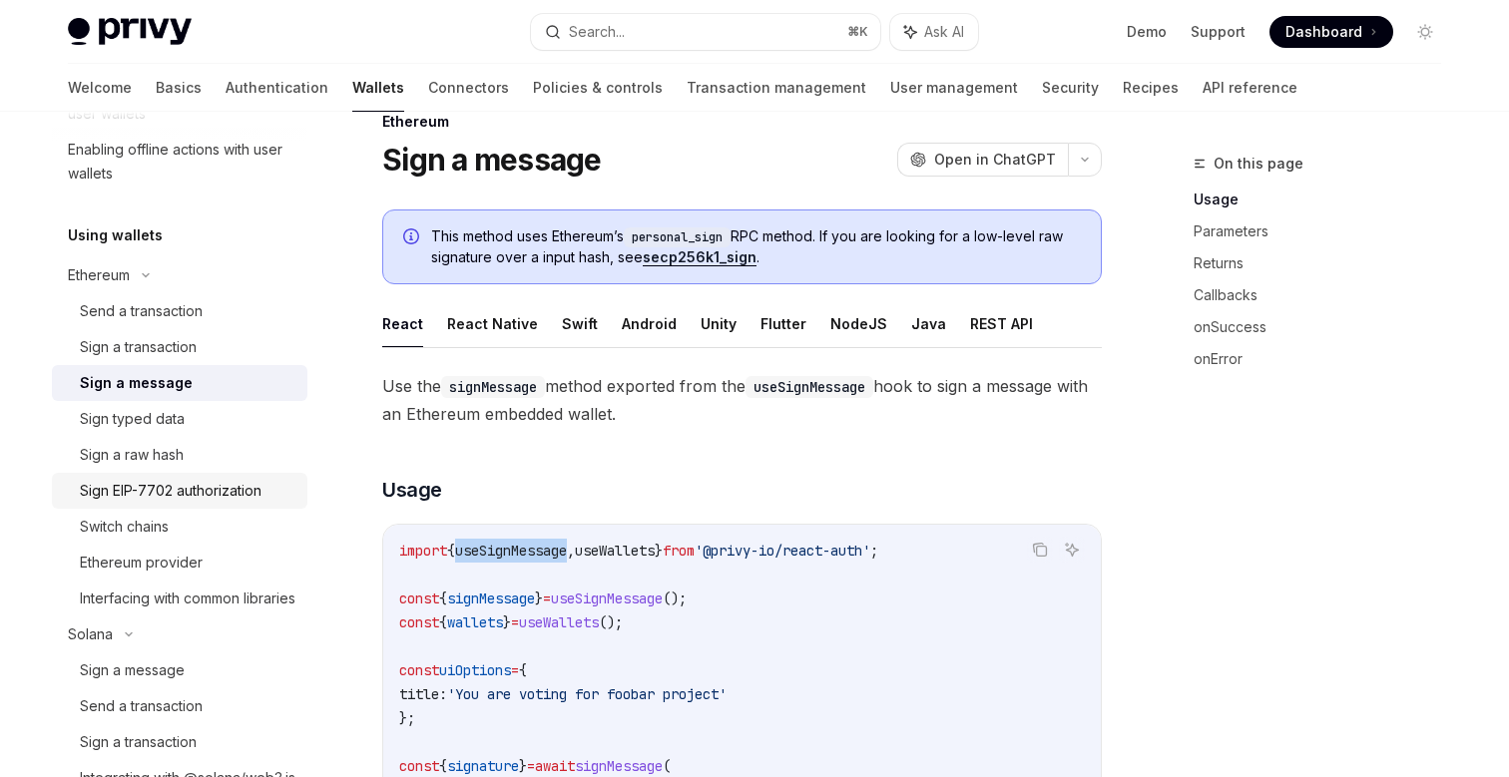
scroll to position [401, 0]
click at [180, 454] on div "Sign a raw hash" at bounding box center [132, 453] width 104 height 24
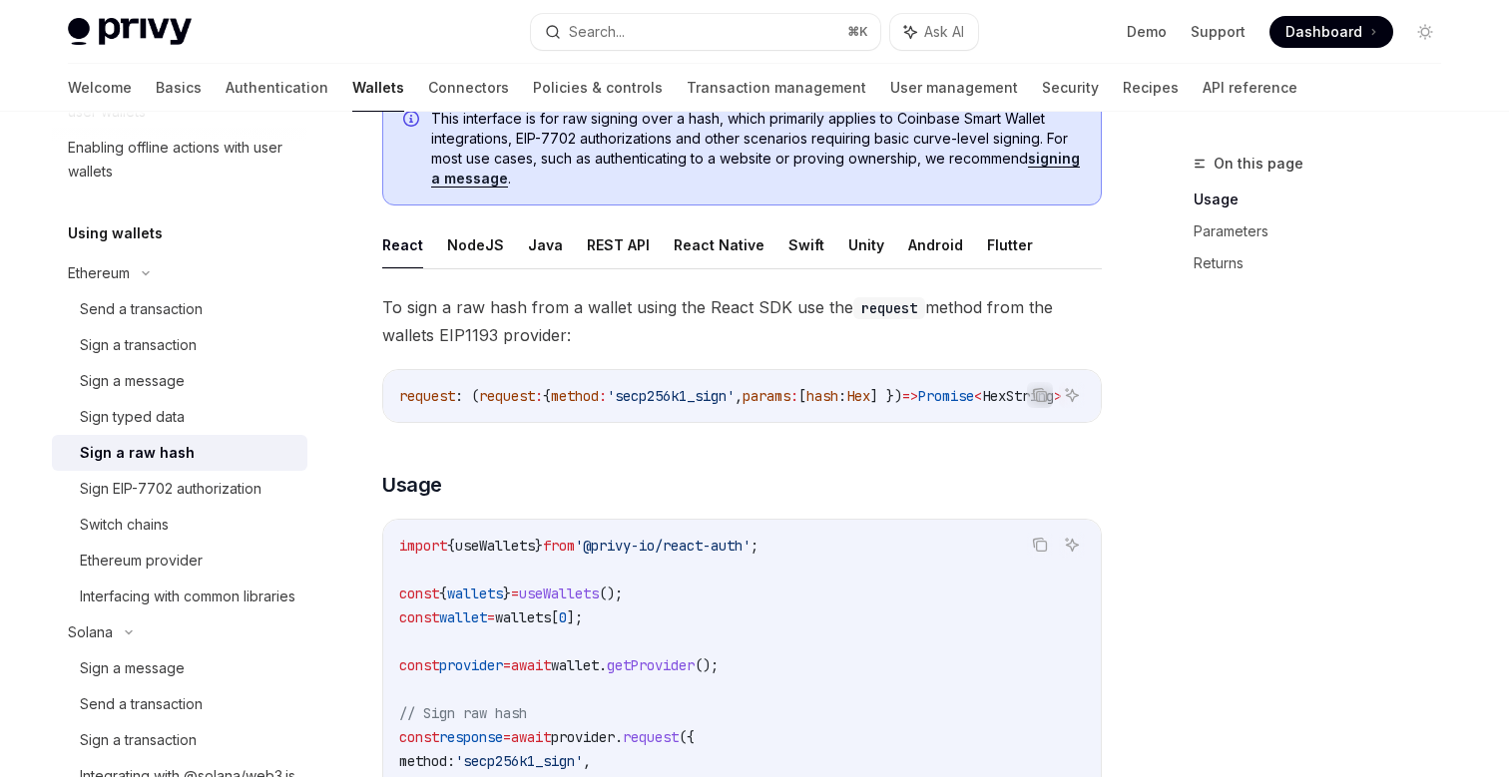
scroll to position [163, 0]
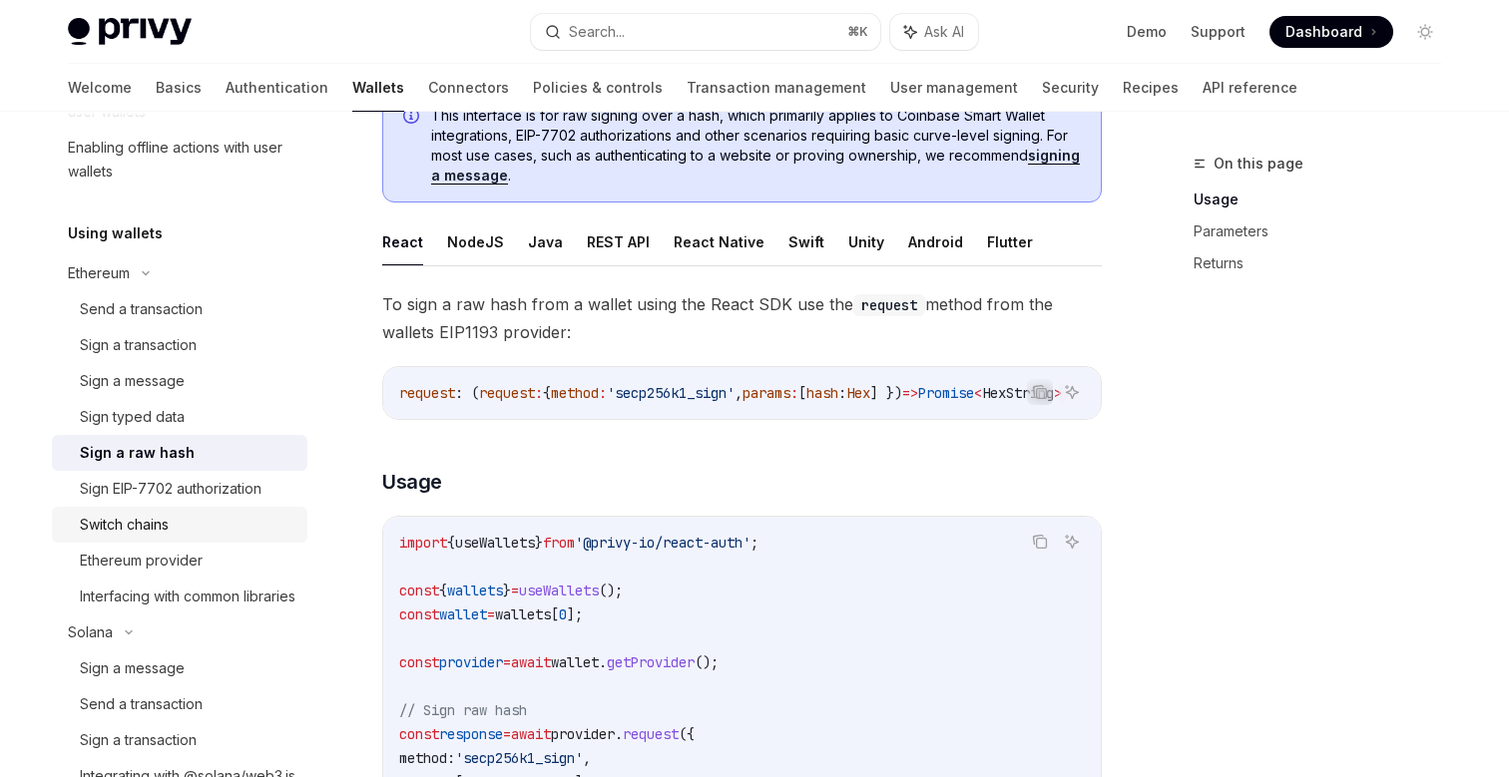
click at [211, 510] on link "Switch chains" at bounding box center [180, 525] width 256 height 36
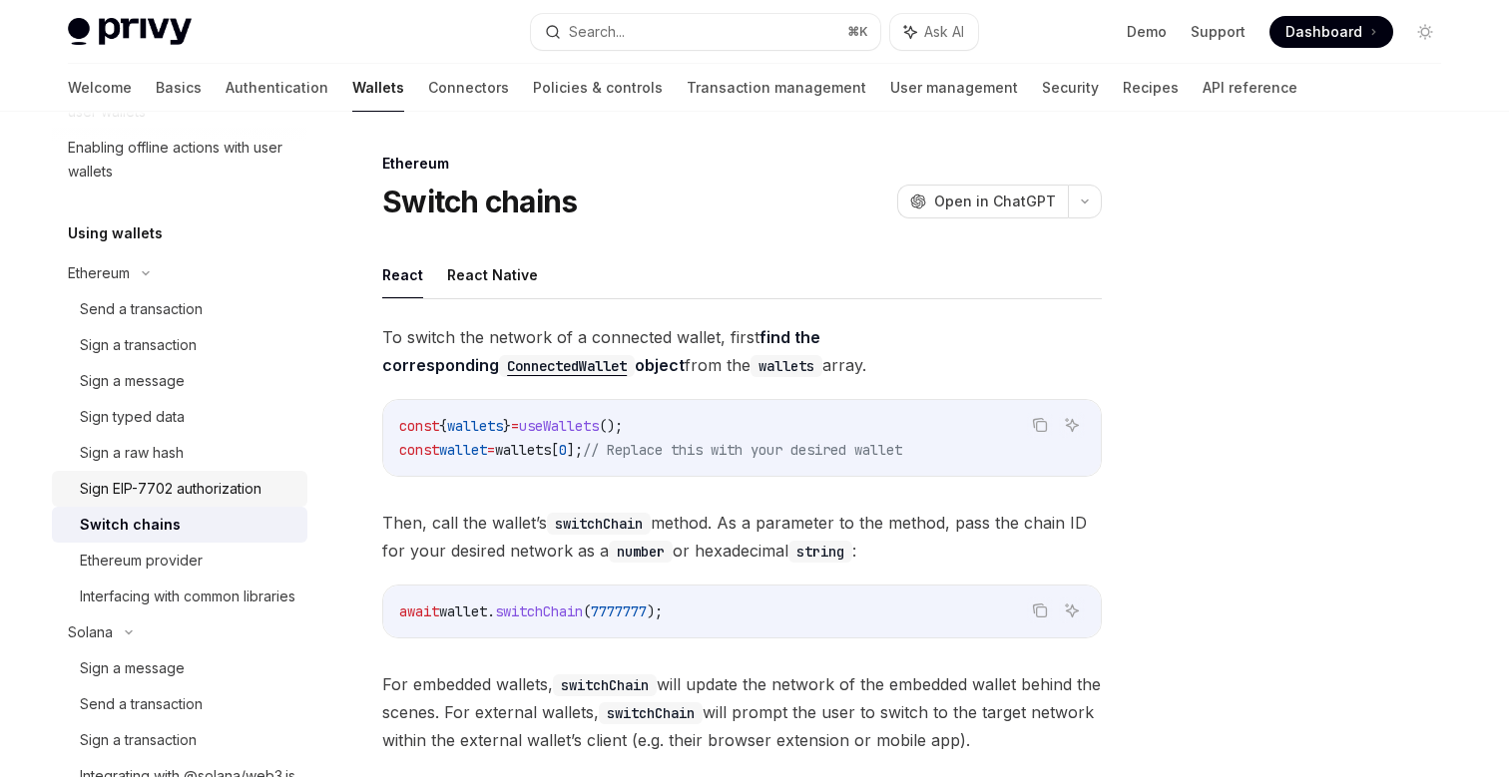
click at [220, 494] on div "Sign EIP-7702 authorization" at bounding box center [171, 489] width 182 height 24
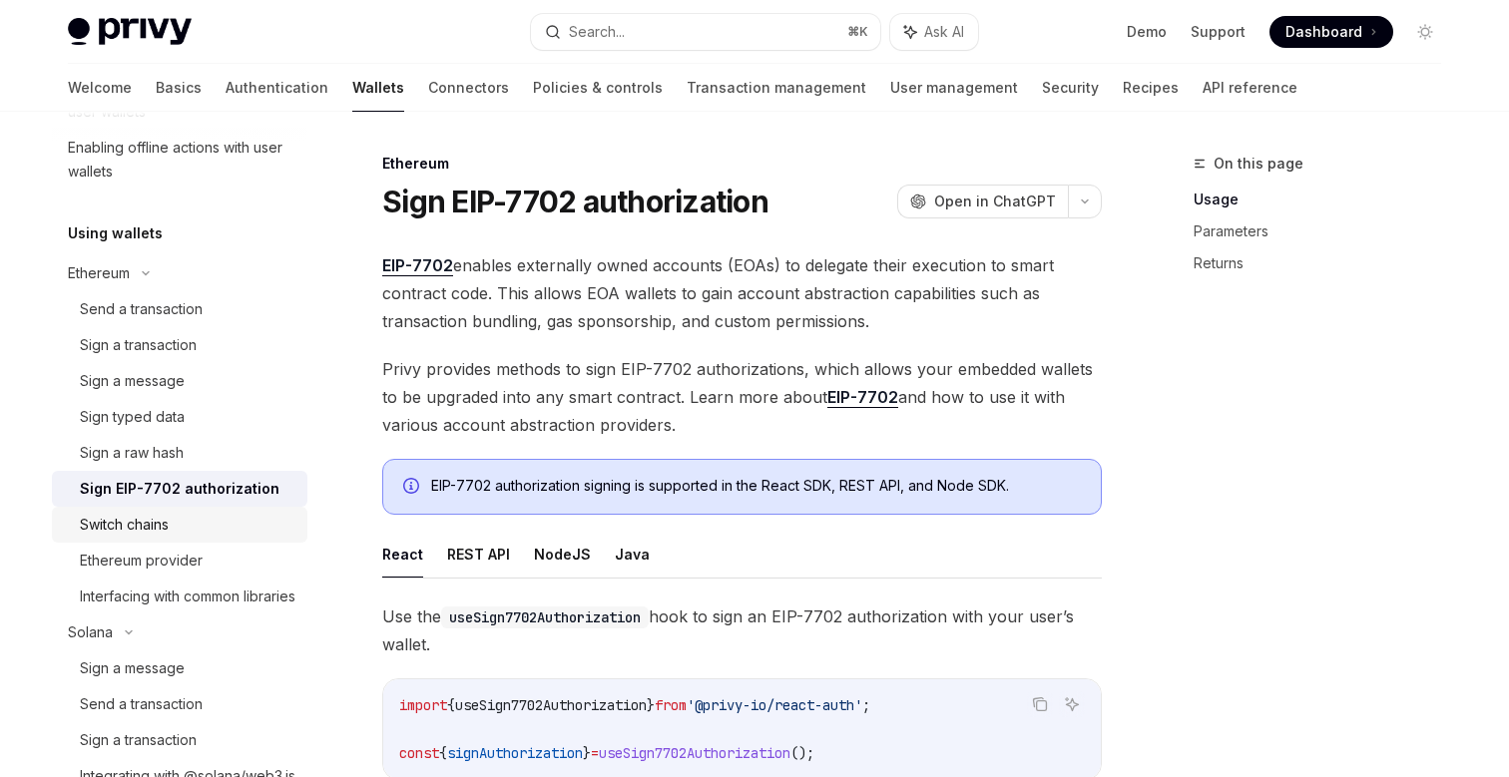
click at [203, 529] on div "Switch chains" at bounding box center [188, 525] width 216 height 24
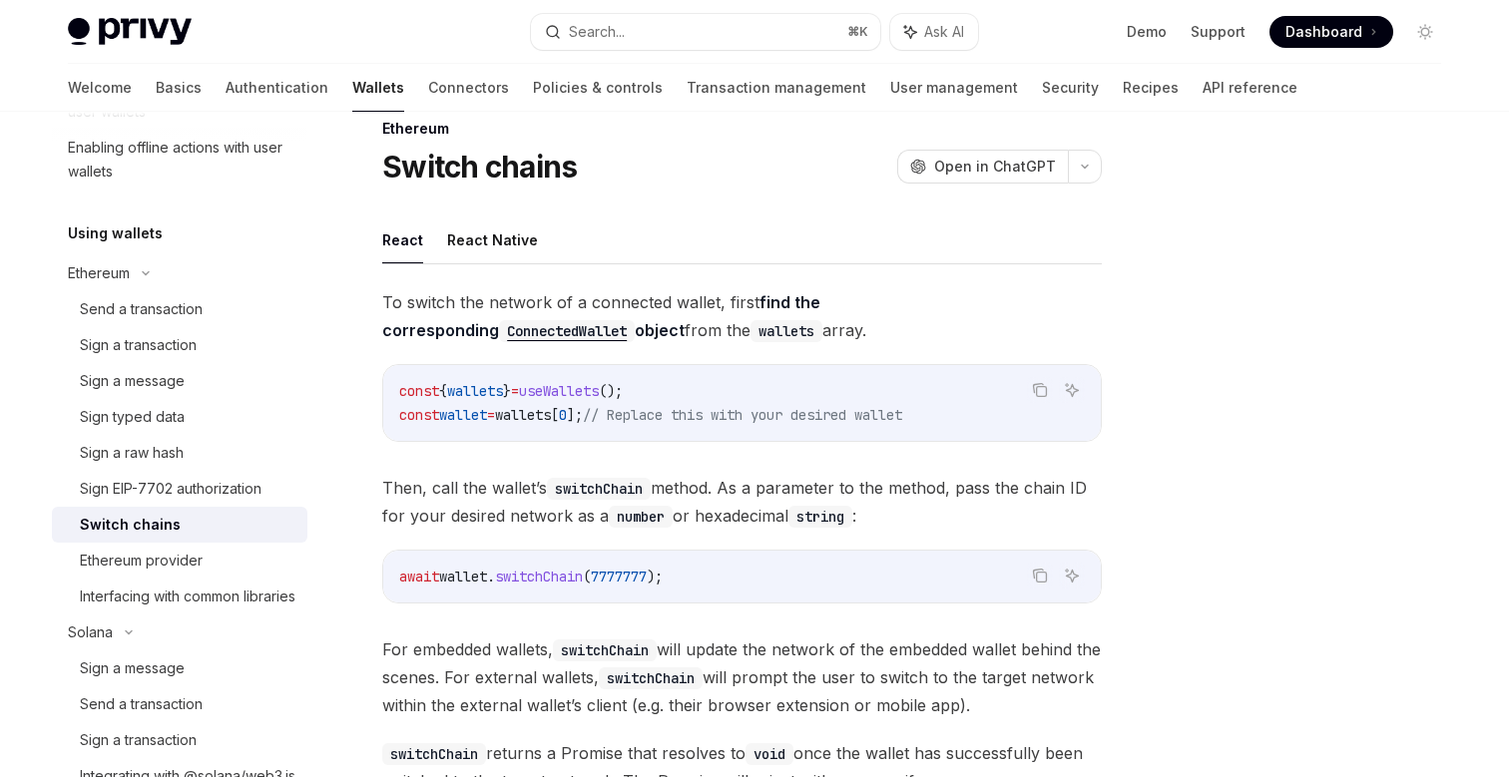
scroll to position [37, 0]
click at [546, 581] on span "switchChain" at bounding box center [539, 575] width 88 height 18
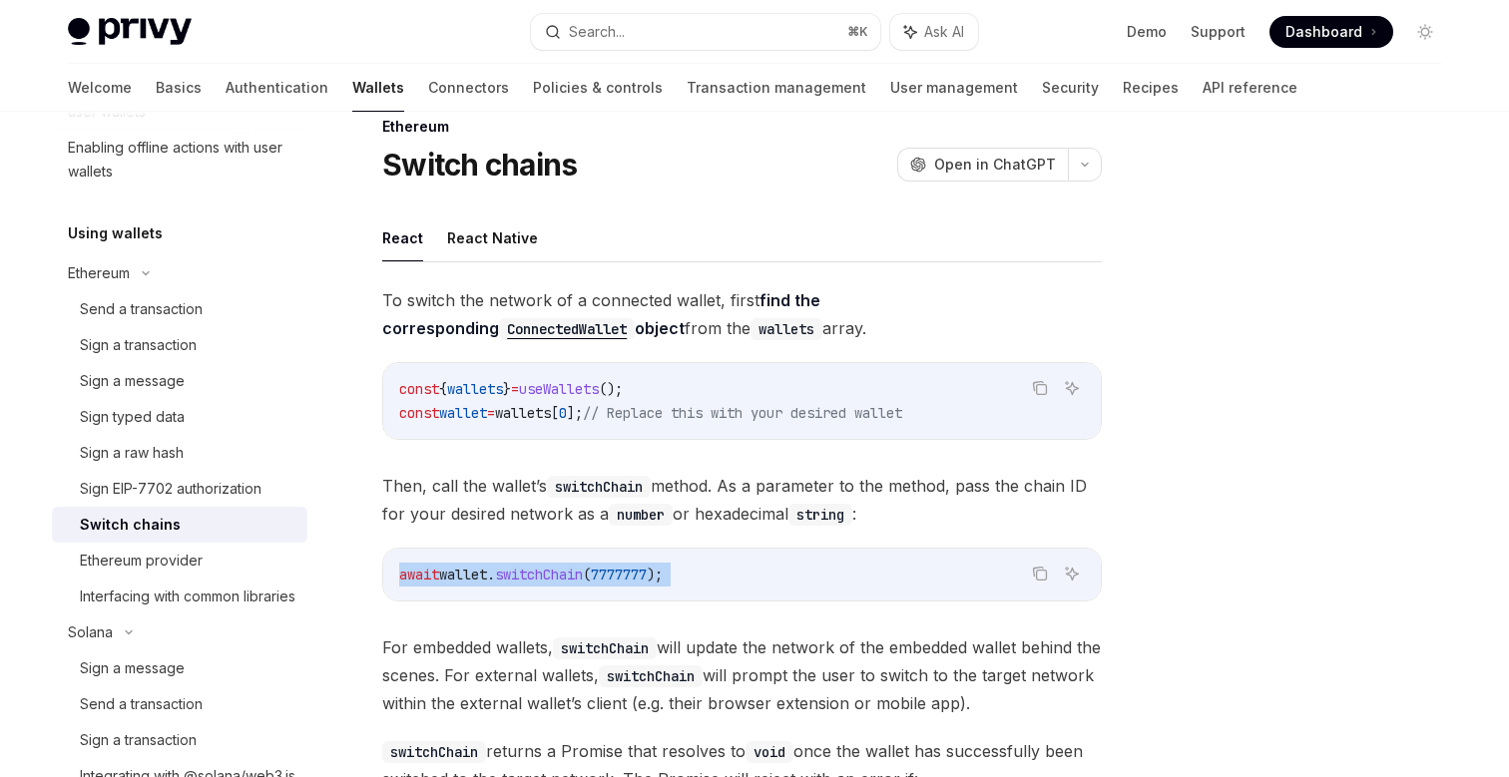
click at [546, 581] on span "switchChain" at bounding box center [539, 575] width 88 height 18
click at [207, 499] on div "Sign EIP-7702 authorization" at bounding box center [171, 489] width 182 height 24
type textarea "*"
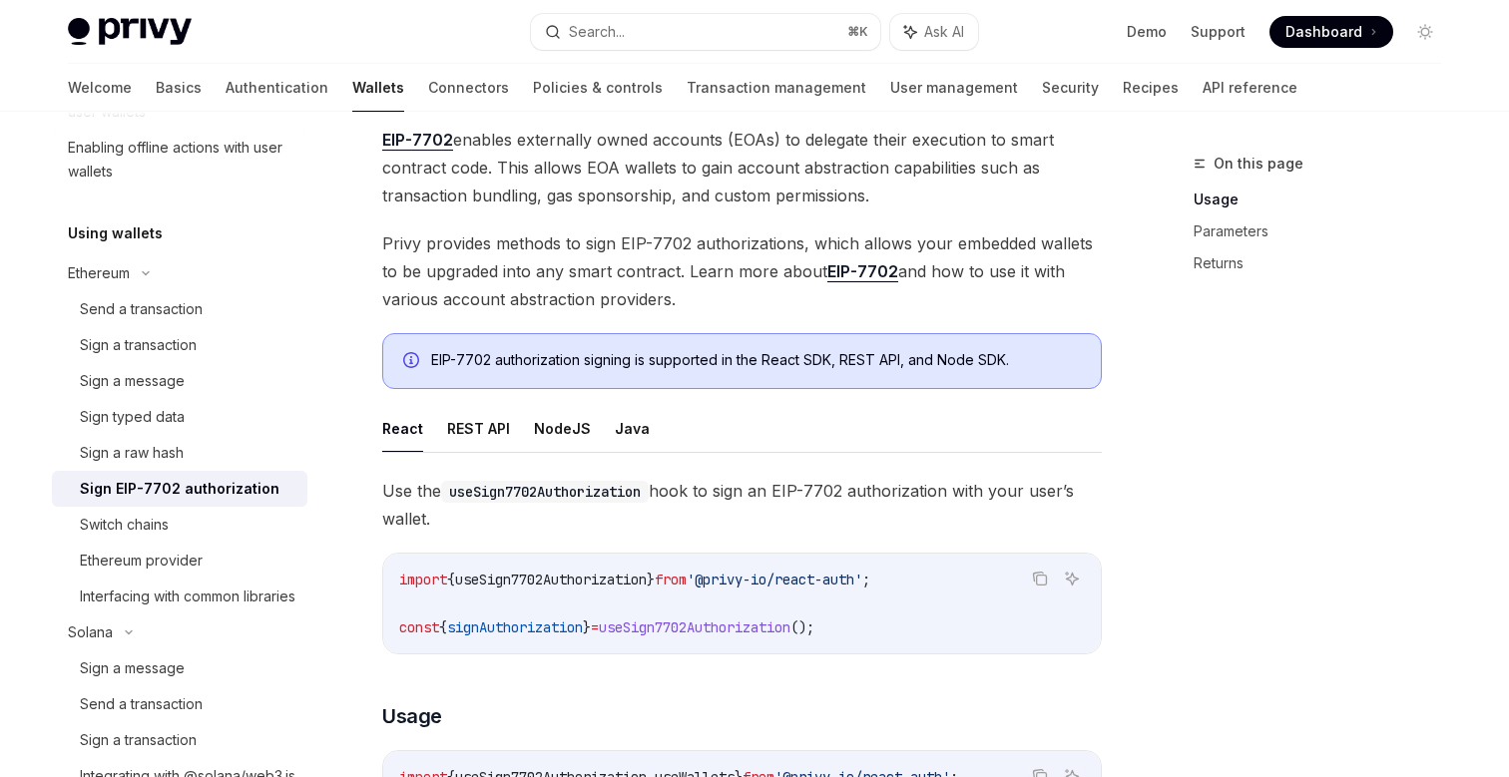
scroll to position [141, 0]
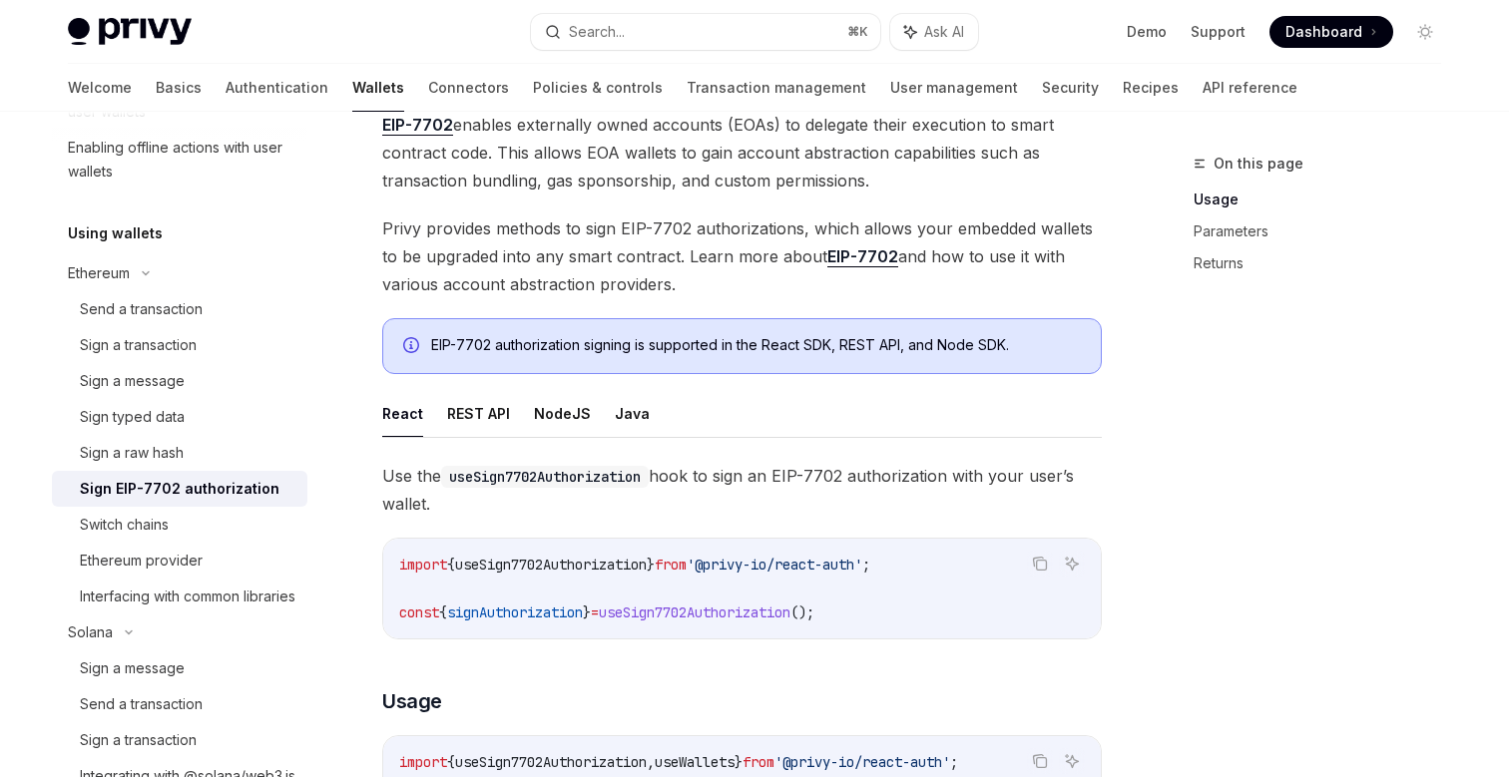
click at [599, 567] on span "useSign7702Authorization" at bounding box center [551, 565] width 192 height 18
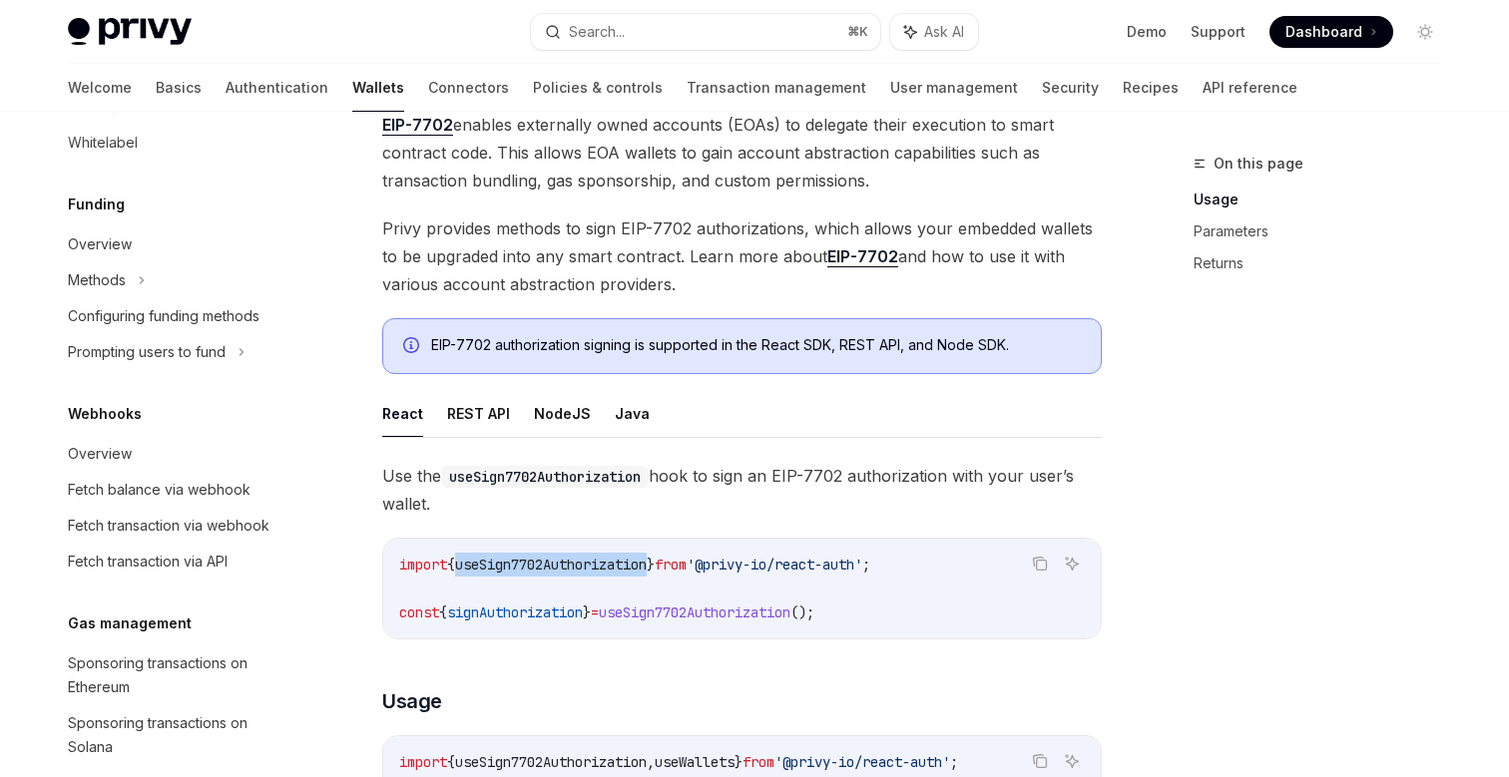
scroll to position [1366, 0]
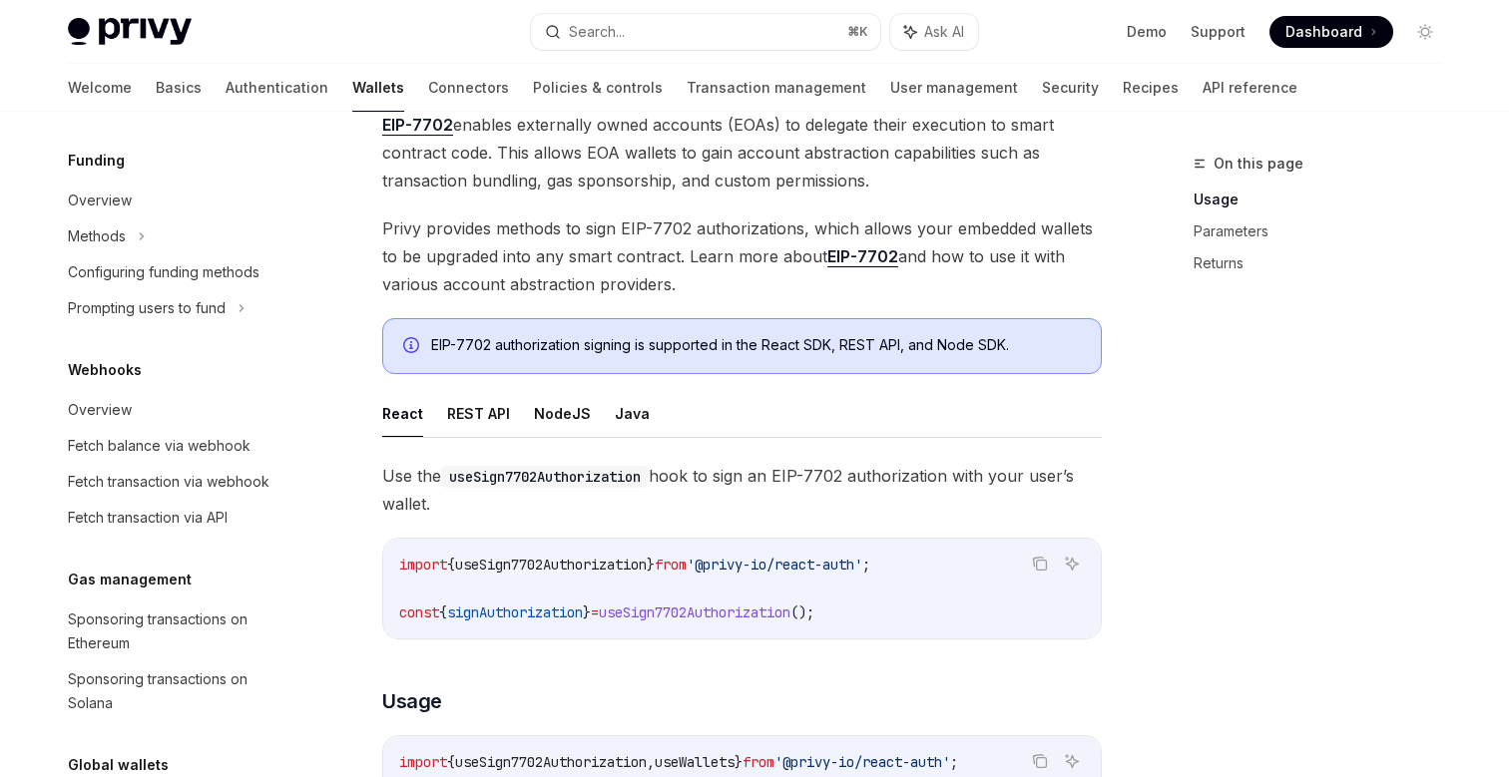
click at [700, 284] on span "Privy provides methods to sign EIP-7702 authorizations, which allows your embed…" at bounding box center [742, 257] width 720 height 84
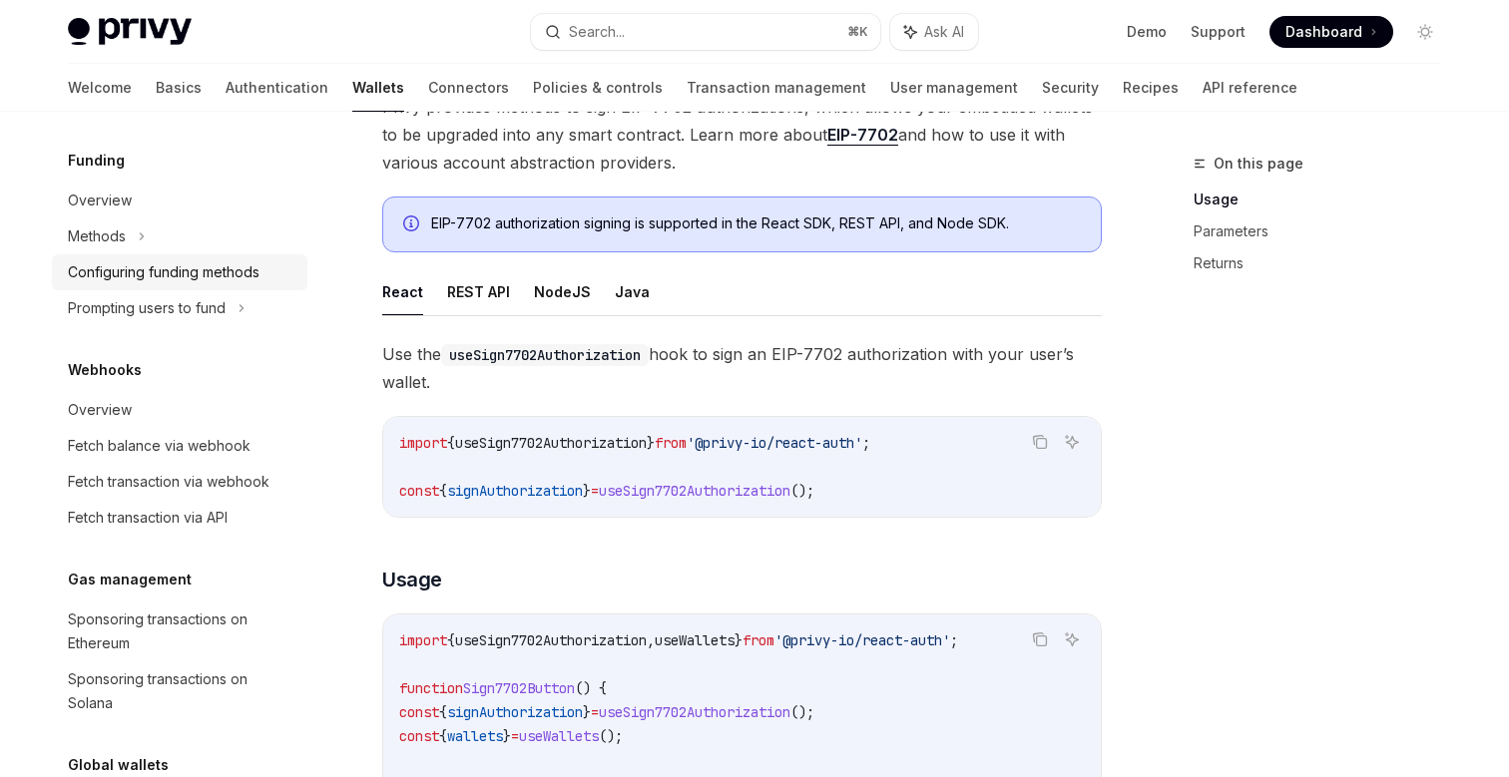
scroll to position [1572, 0]
